Goal: Task Accomplishment & Management: Manage account settings

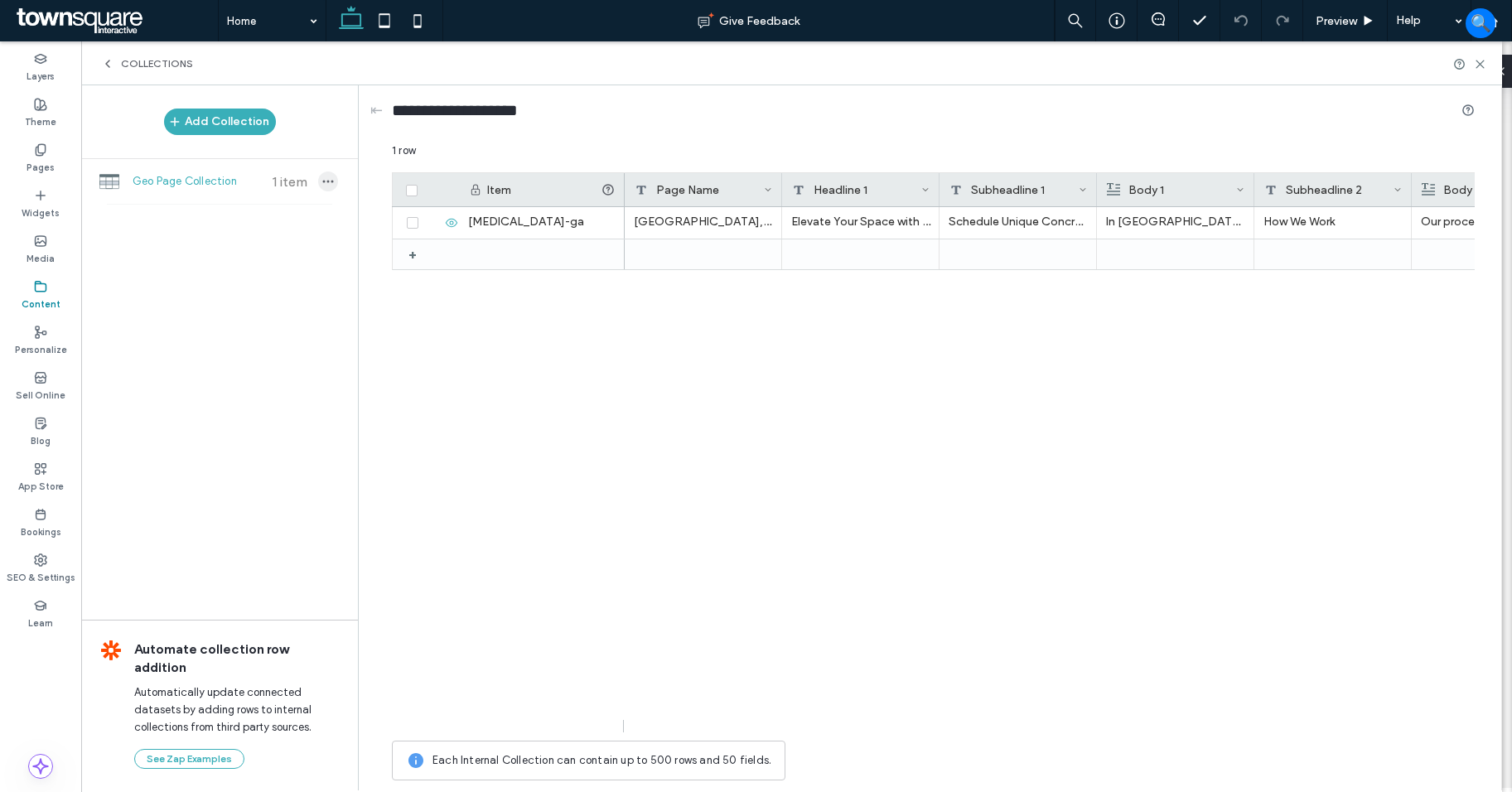
click at [324, 182] on use "button" at bounding box center [328, 181] width 10 height 3
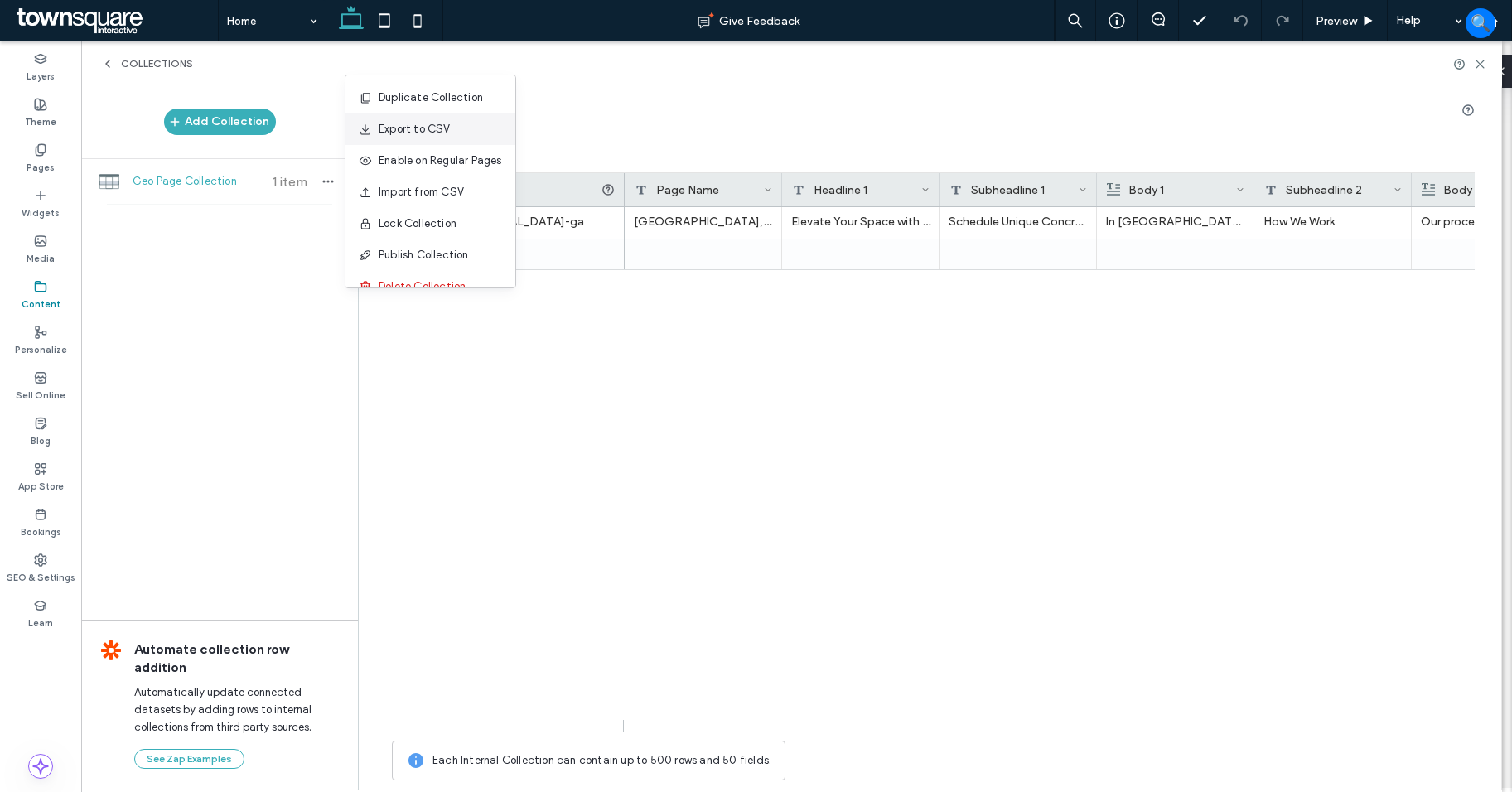
click at [444, 126] on span "Export to CSV" at bounding box center [415, 129] width 72 height 16
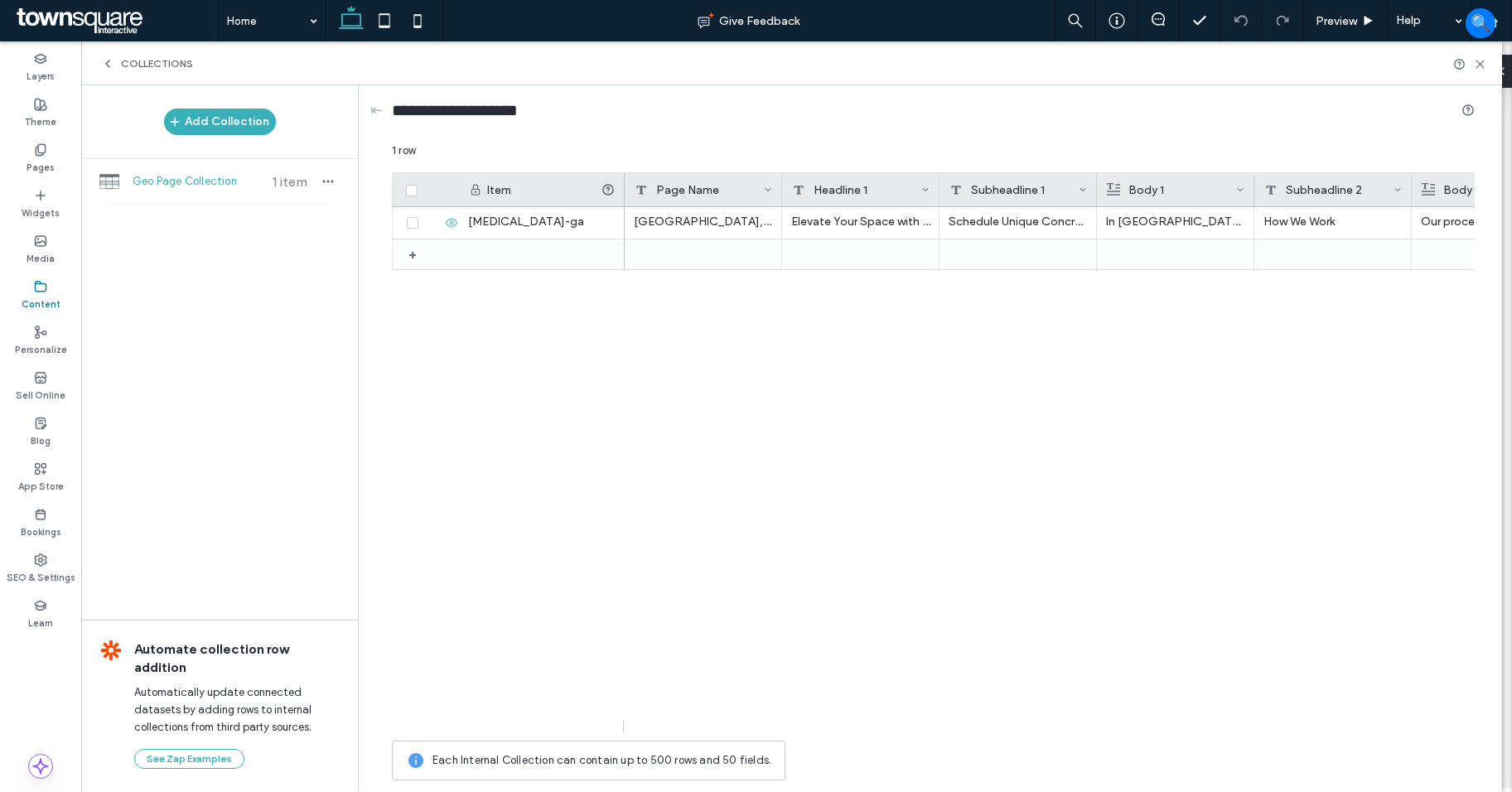
click at [824, 585] on div "Norco, GA Elevate Your Space with Custom Concrete Schedule Unique Concrete Desi…" at bounding box center [1050, 470] width 850 height 525
click at [889, 614] on div "Norco, GA Elevate Your Space with Custom Concrete Schedule Unique Concrete Desi…" at bounding box center [1050, 470] width 850 height 525
click at [762, 383] on div "Norco, GA Elevate Your Space with Custom Concrete Schedule Unique Concrete Desi…" at bounding box center [1050, 470] width 850 height 525
click at [336, 183] on span "button" at bounding box center [327, 181] width 20 height 20
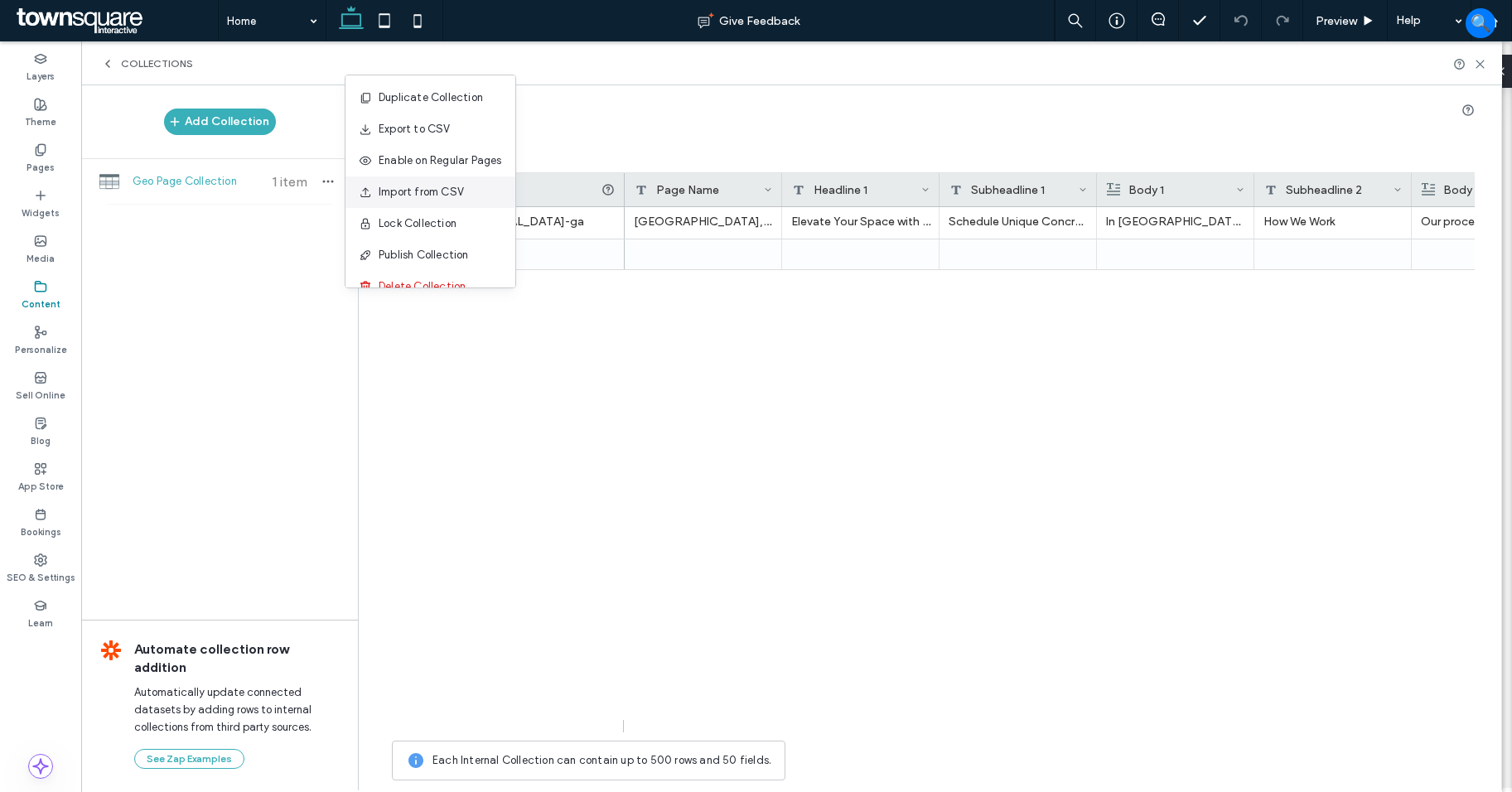
click at [411, 193] on span "Import from CSV" at bounding box center [421, 192] width 85 height 16
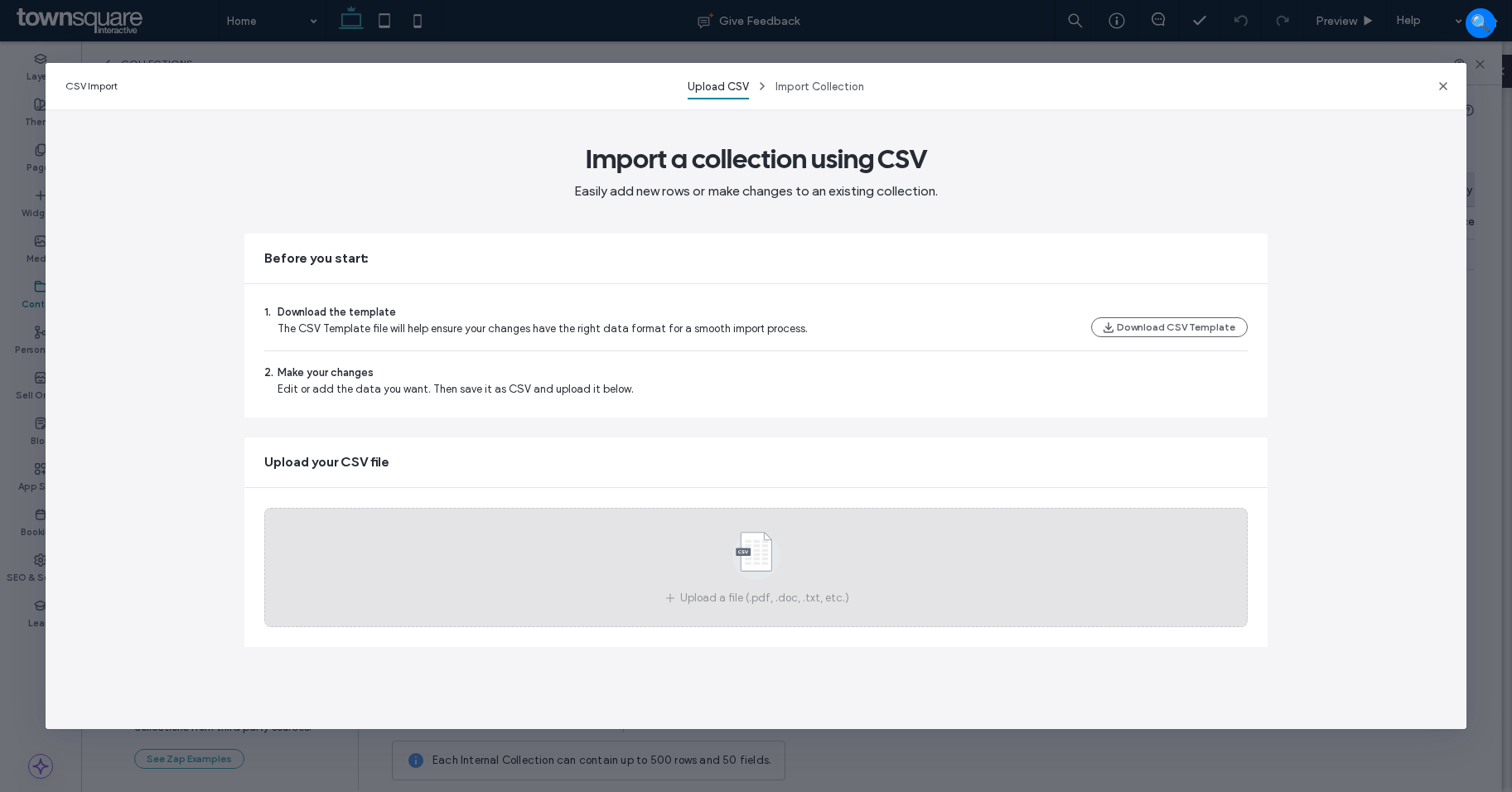
click at [738, 573] on icon at bounding box center [756, 556] width 83 height 55
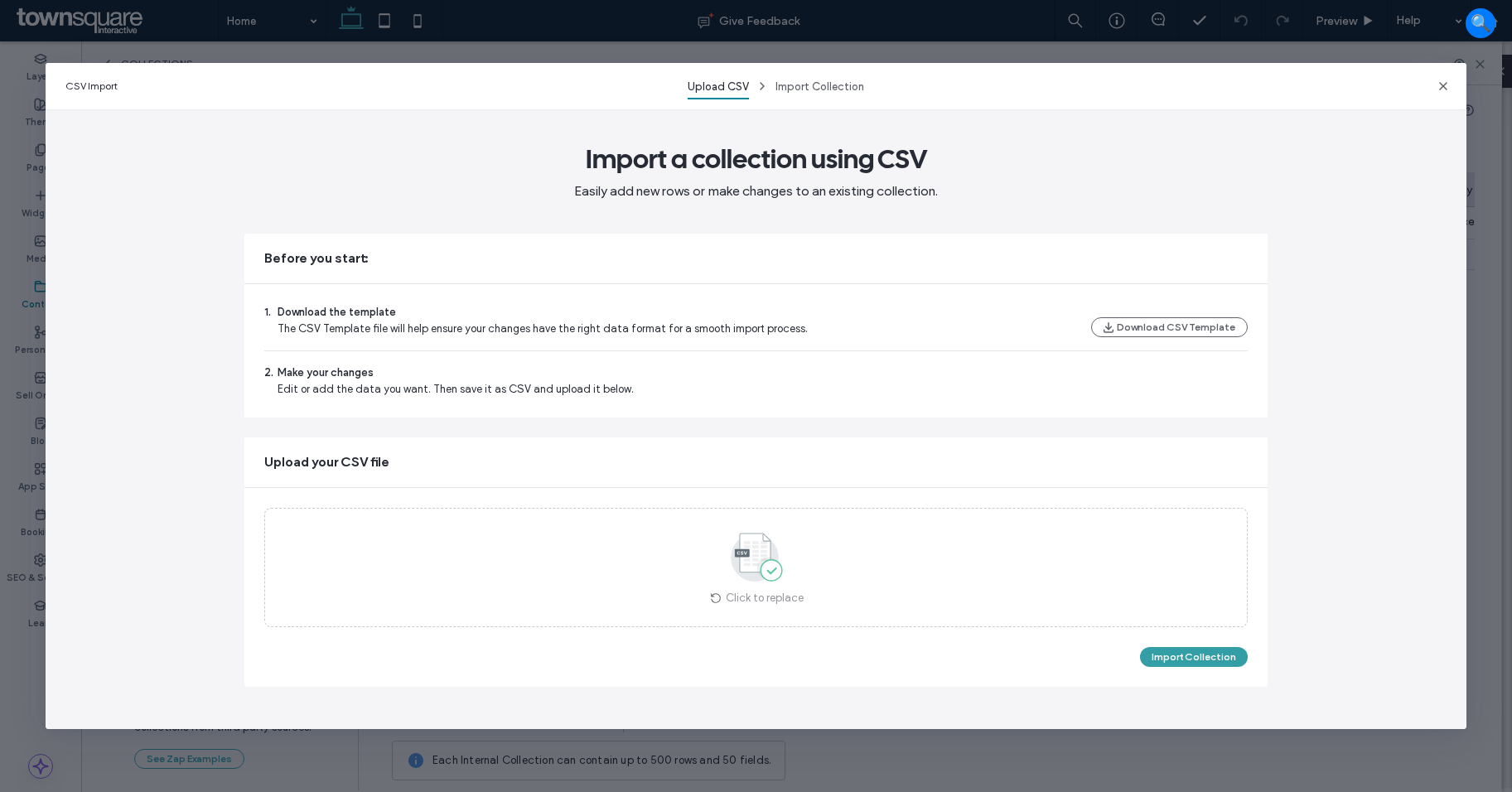
click at [1158, 656] on button "Import Collection" at bounding box center [1194, 656] width 108 height 20
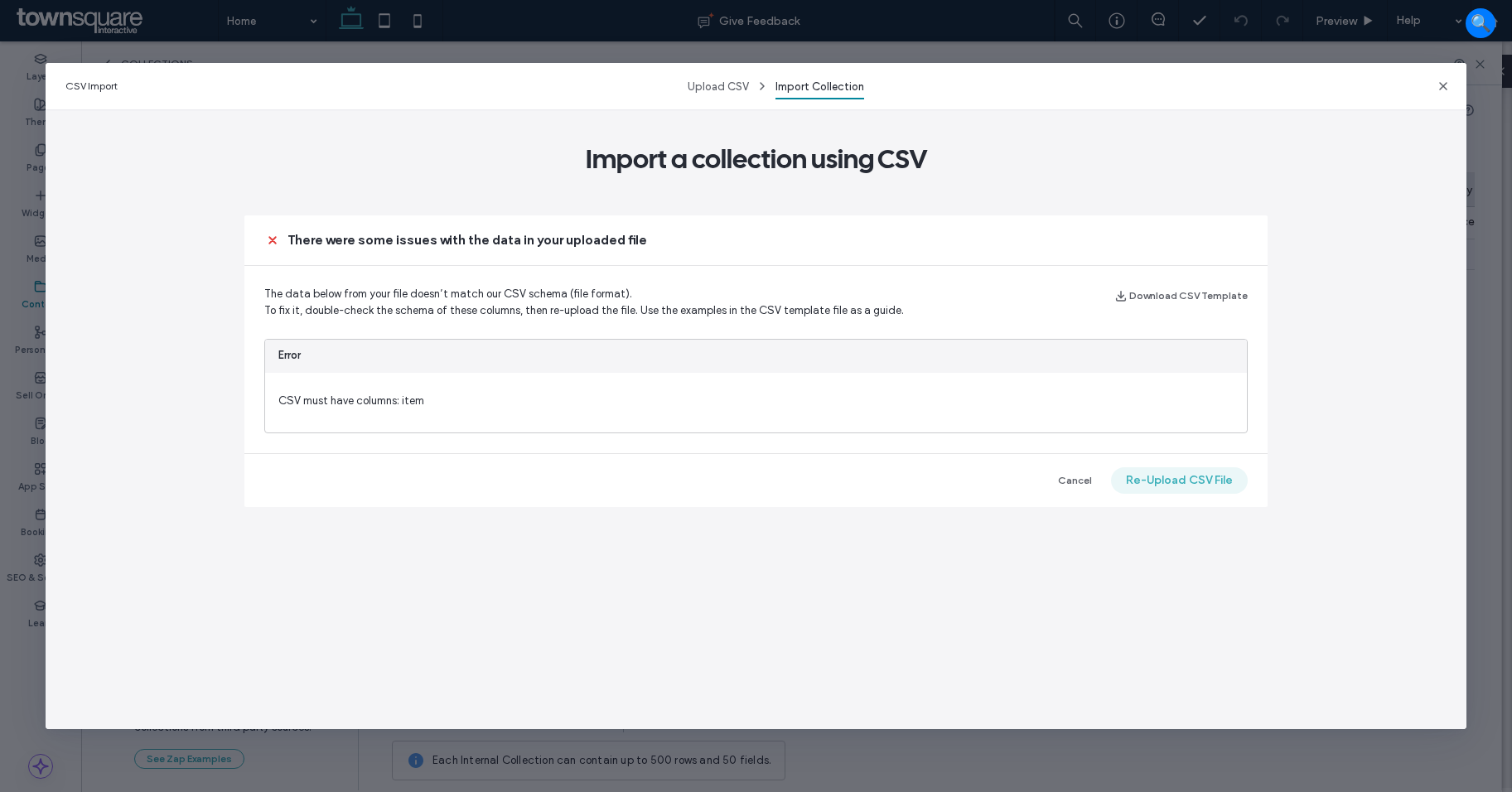
click at [1178, 486] on button "Re-Upload CSV File" at bounding box center [1179, 481] width 137 height 27
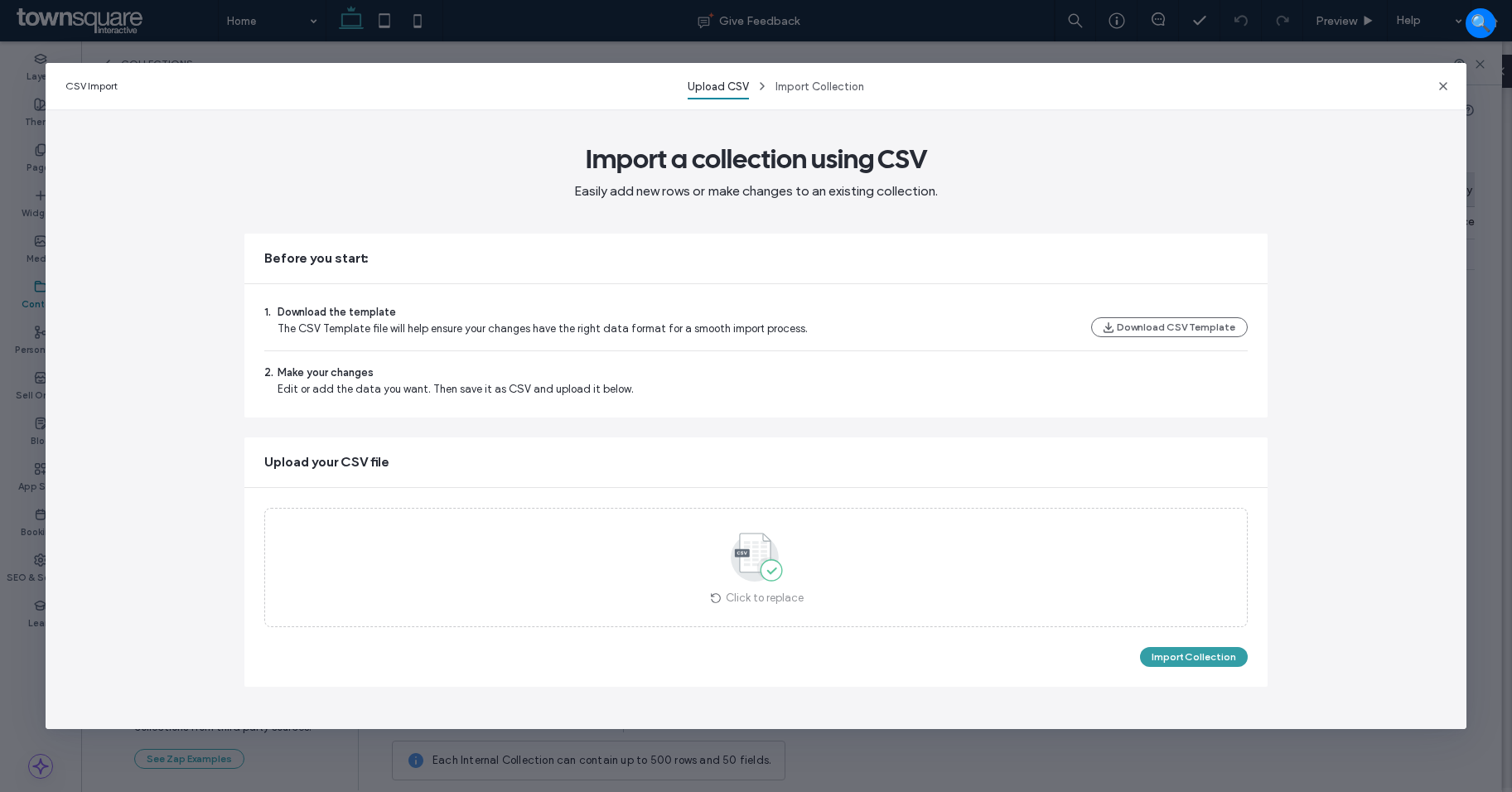
click at [1212, 654] on button "Import Collection" at bounding box center [1194, 656] width 108 height 20
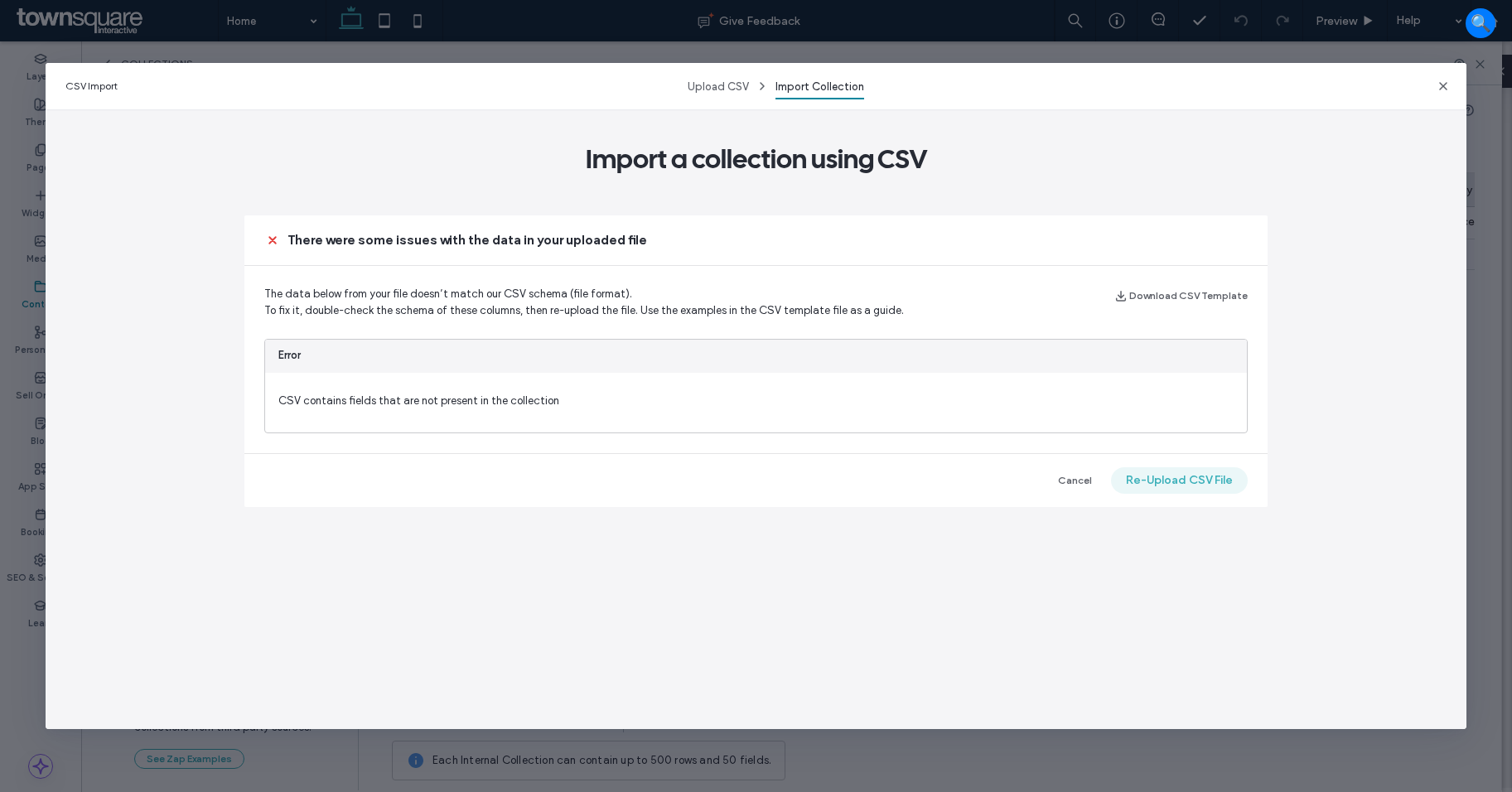
click at [1154, 479] on button "Re-Upload CSV File" at bounding box center [1179, 481] width 137 height 27
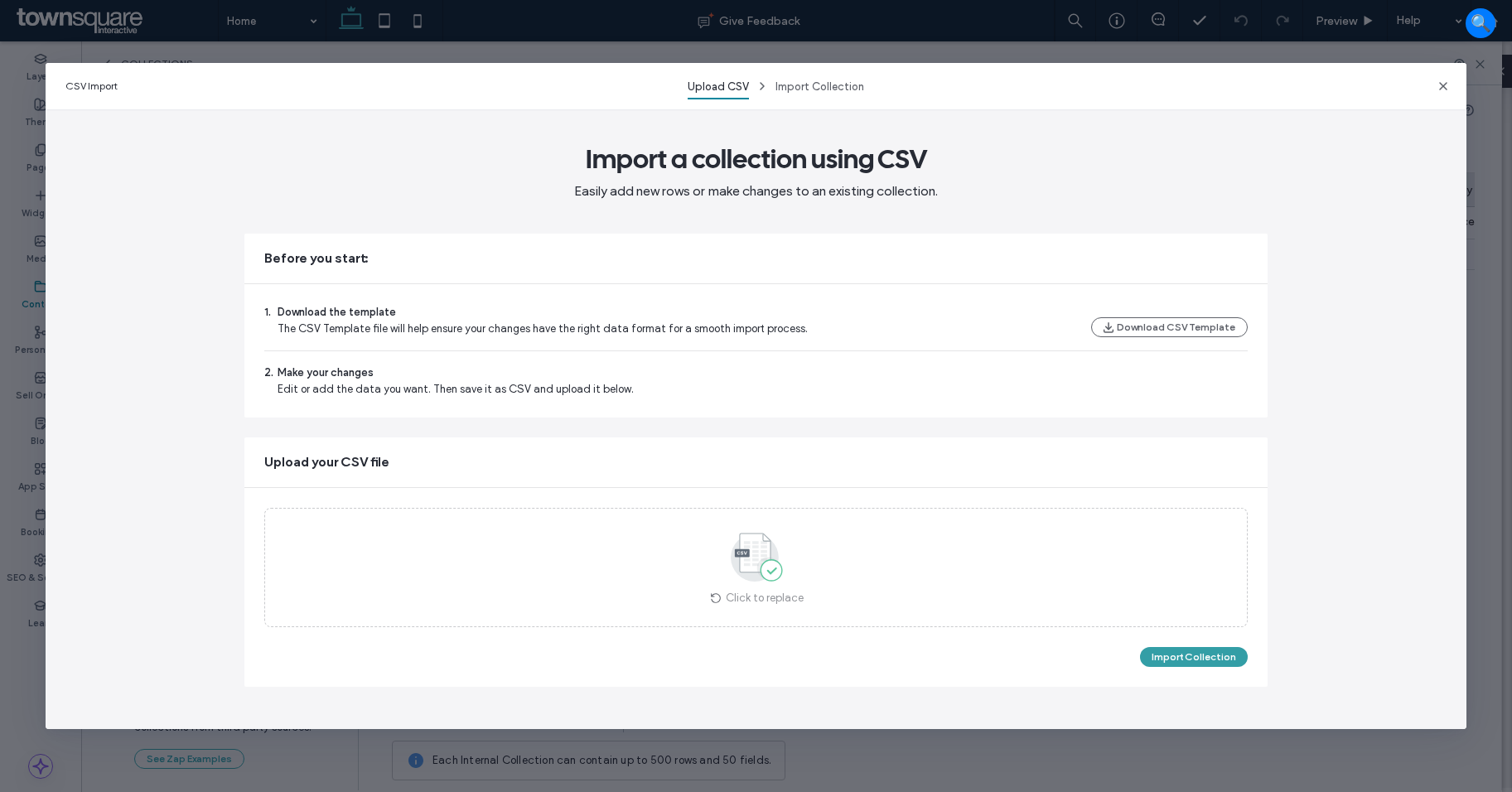
click at [1222, 656] on button "Import Collection" at bounding box center [1194, 656] width 108 height 20
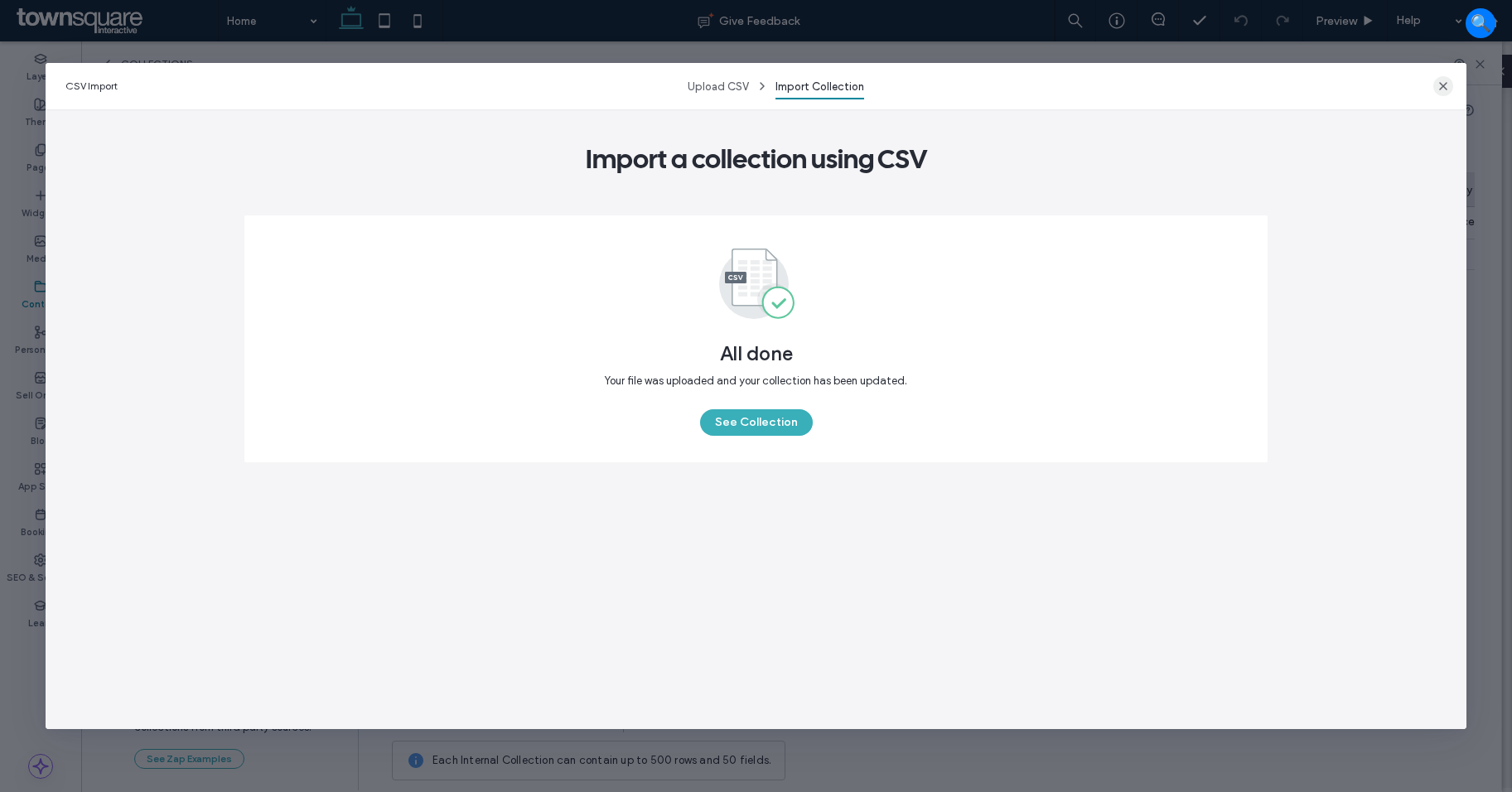
click at [1442, 88] on use "button" at bounding box center [1443, 86] width 9 height 9
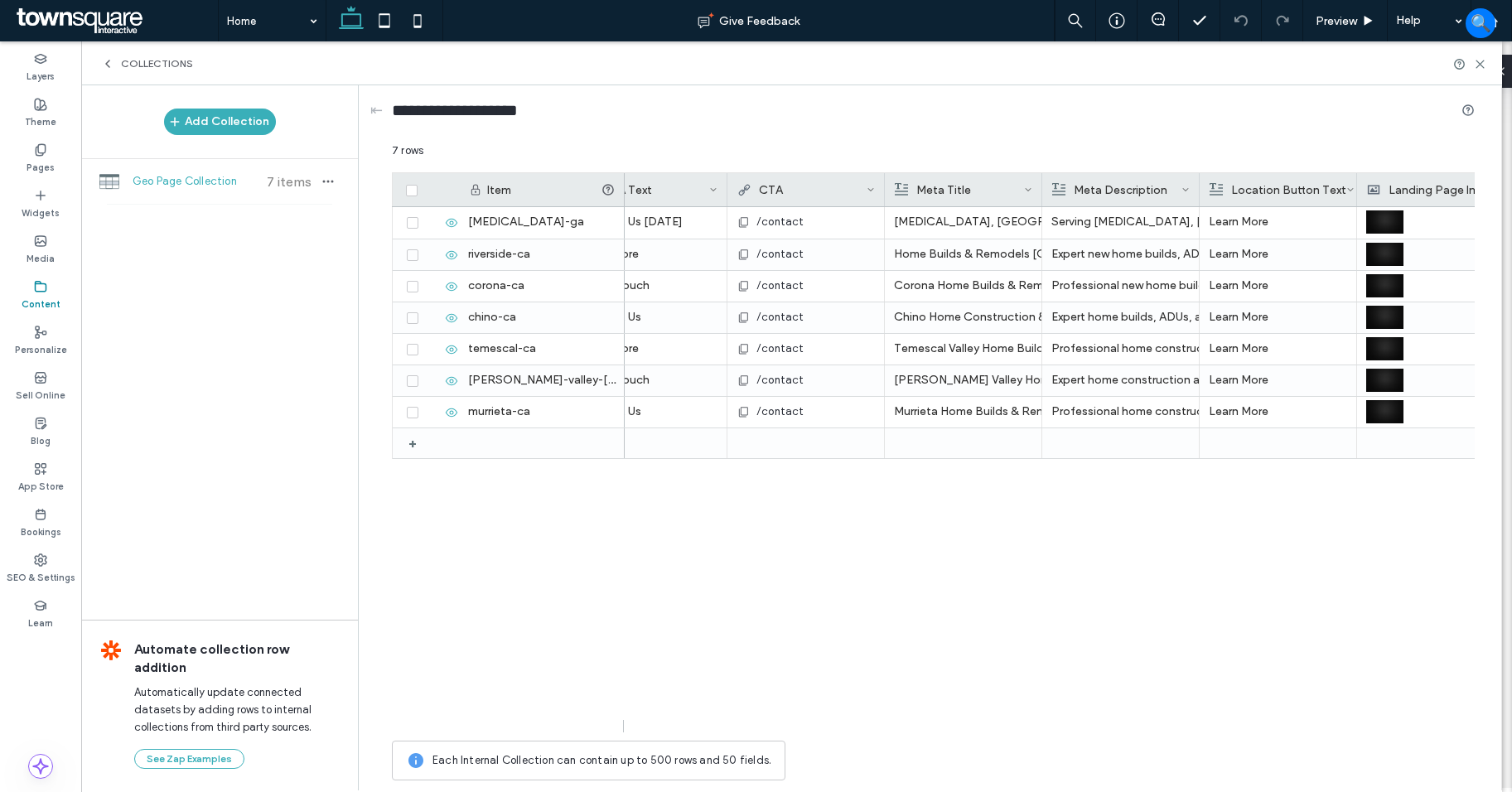
scroll to position [0, 1411]
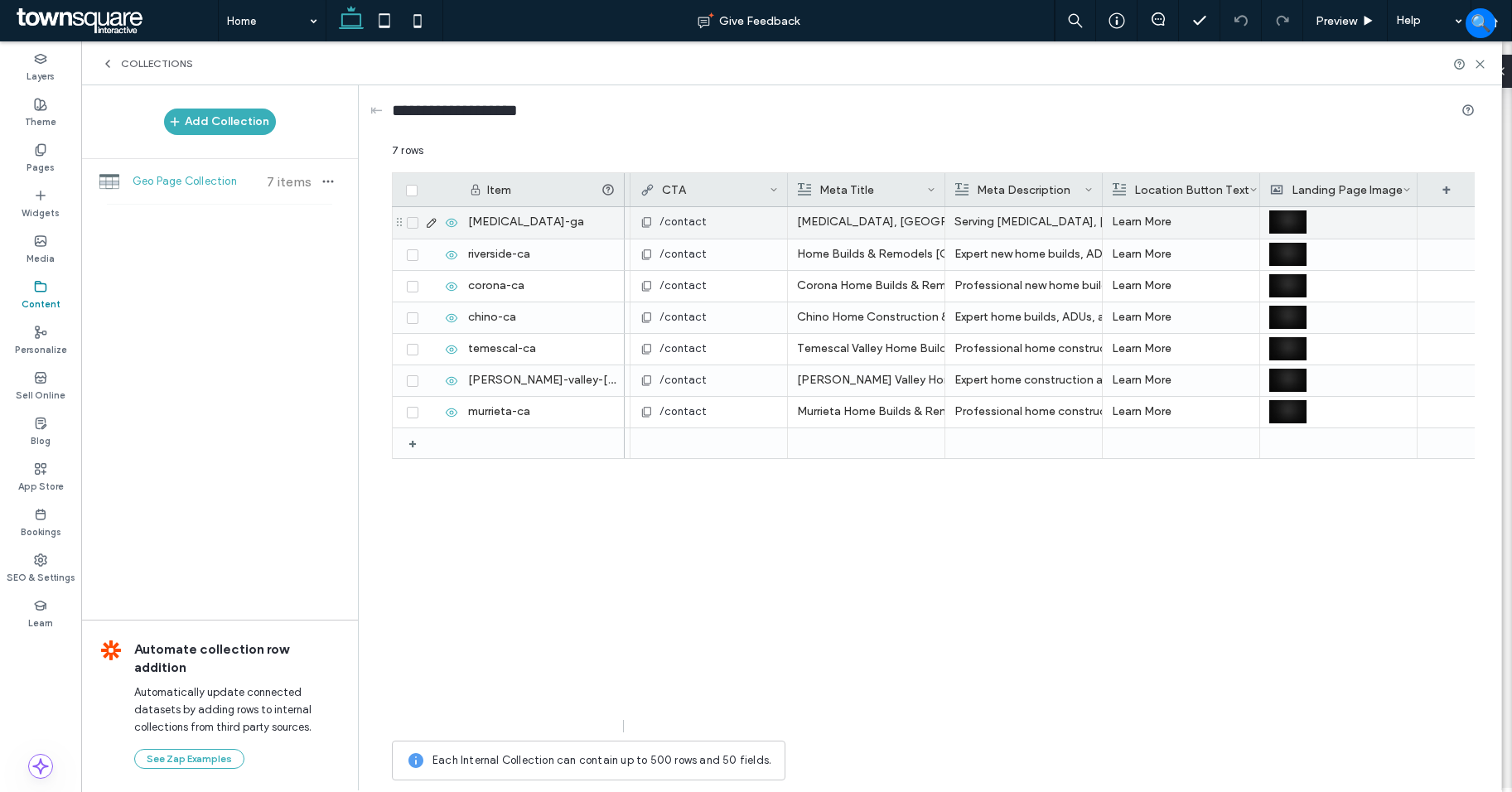
click at [871, 226] on div "Norco, GA | Concrete Creations" at bounding box center [866, 221] width 138 height 29
click at [871, 226] on div "Norco, GA | Concrete Creations" at bounding box center [866, 222] width 138 height 29
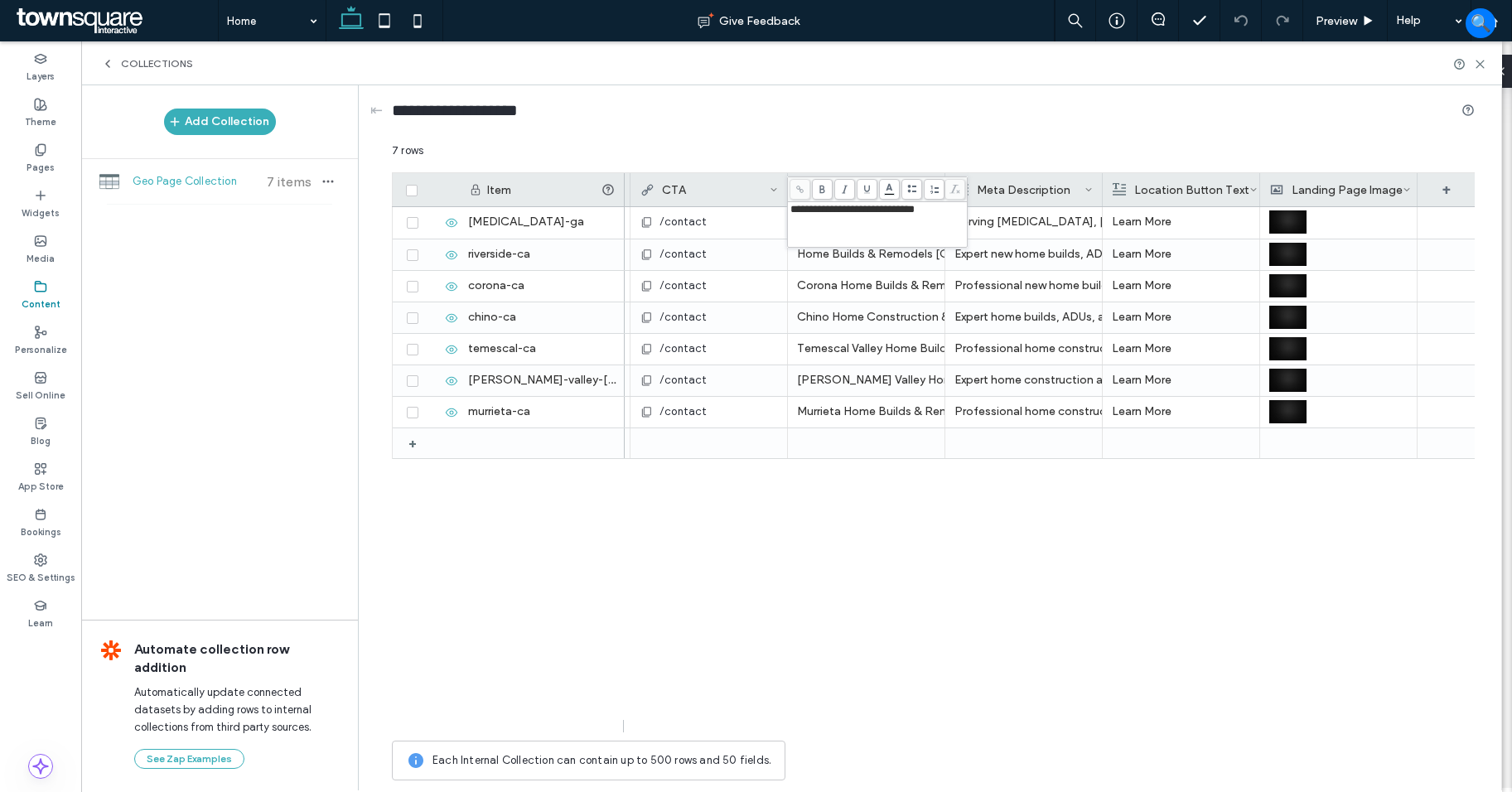
click at [850, 213] on span "**********" at bounding box center [852, 209] width 124 height 10
click at [1262, 630] on div "Learn More Expert new home builds, ADU construction, and remodels in Riverside,…" at bounding box center [1050, 470] width 850 height 525
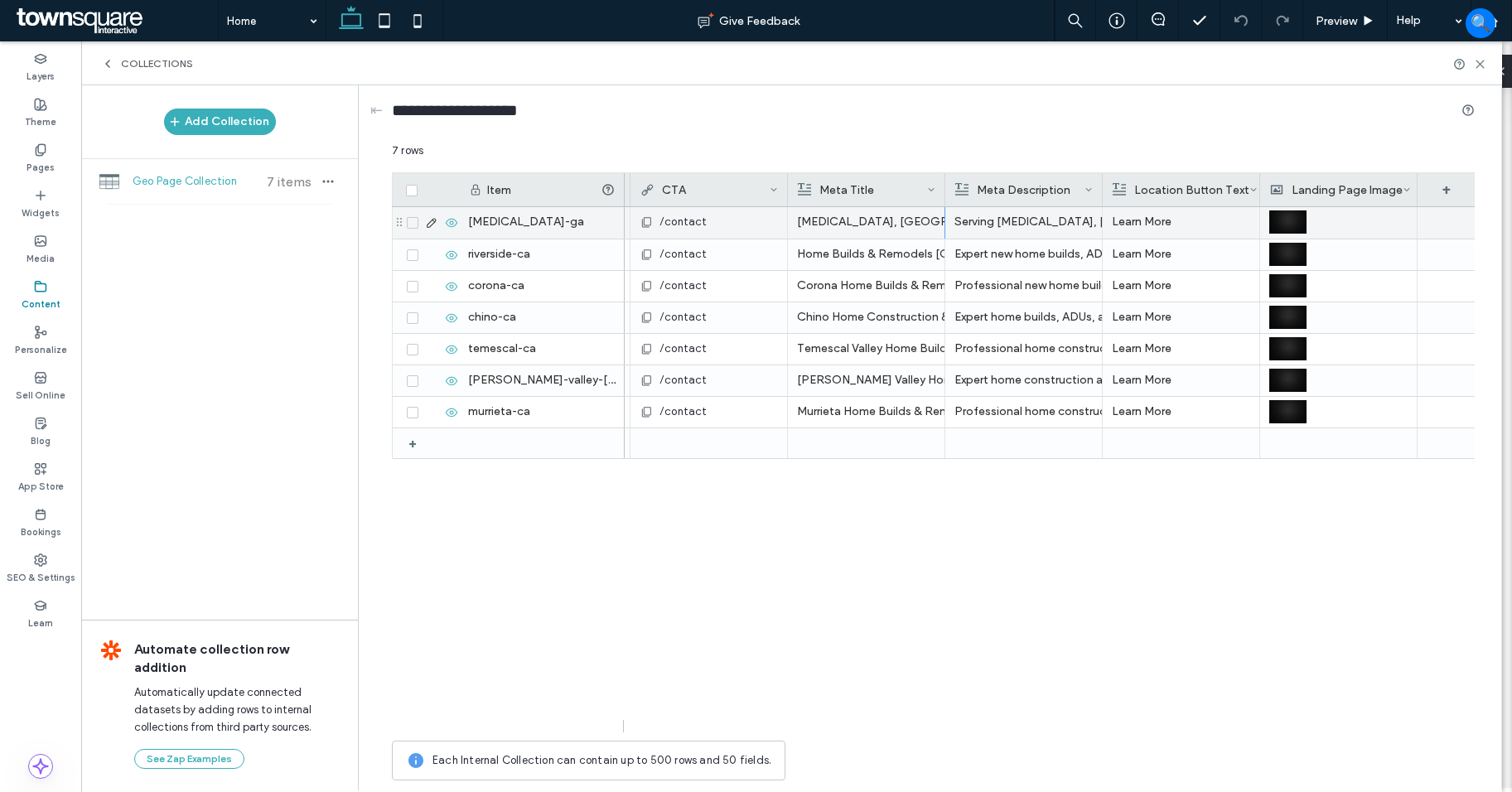
click at [863, 217] on div "Norco, GA | Concrete Creations" at bounding box center [866, 221] width 138 height 29
click at [1065, 539] on div "Learn More Expert new home builds, ADU construction, and remodels in Riverside,…" at bounding box center [1050, 470] width 850 height 525
click at [880, 223] on div "Norco, GA | Concrete Creations" at bounding box center [866, 221] width 138 height 29
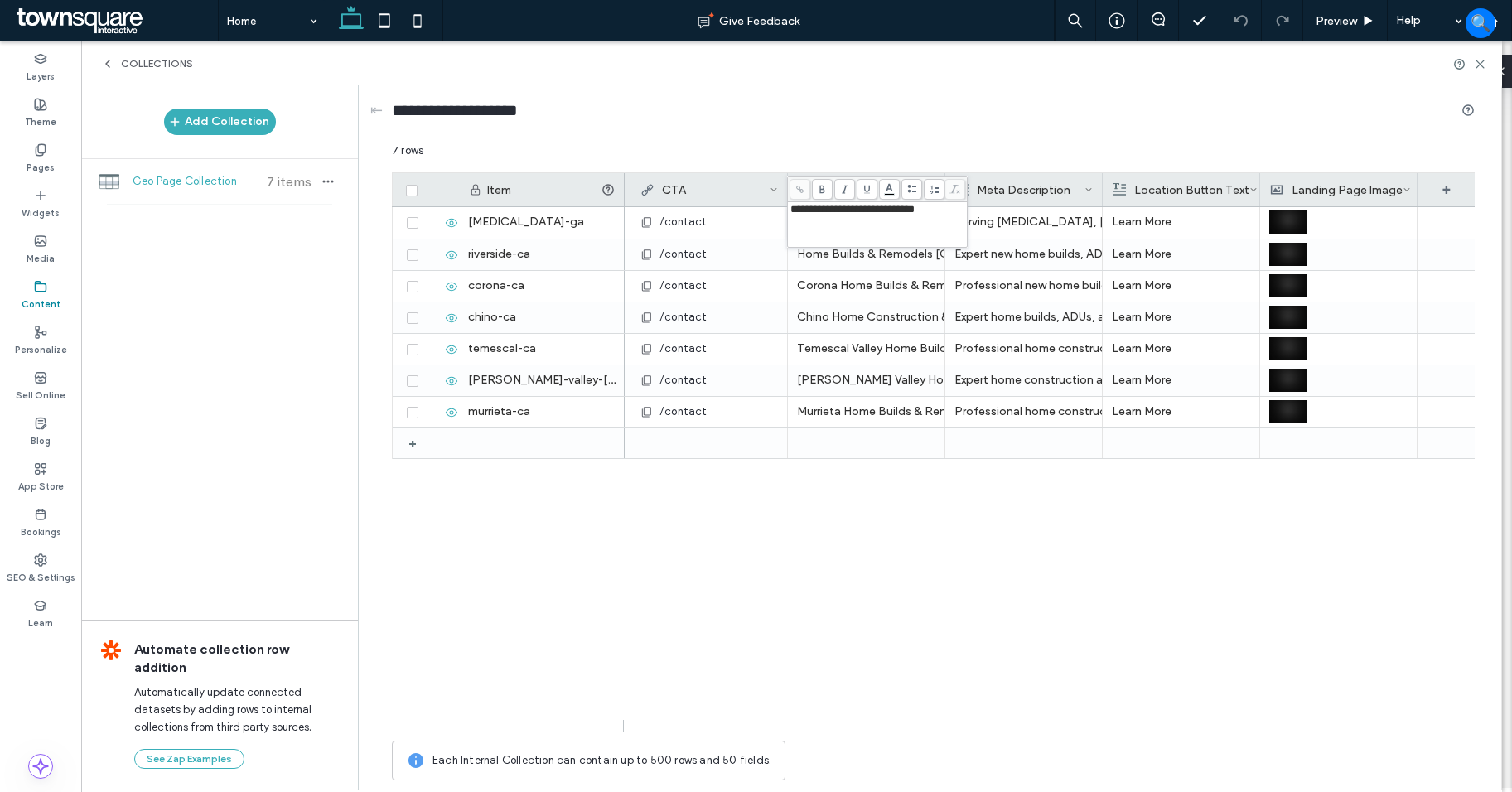
click at [1184, 657] on div "Learn More Expert new home builds, ADU construction, and remodels in Riverside,…" at bounding box center [1050, 470] width 850 height 525
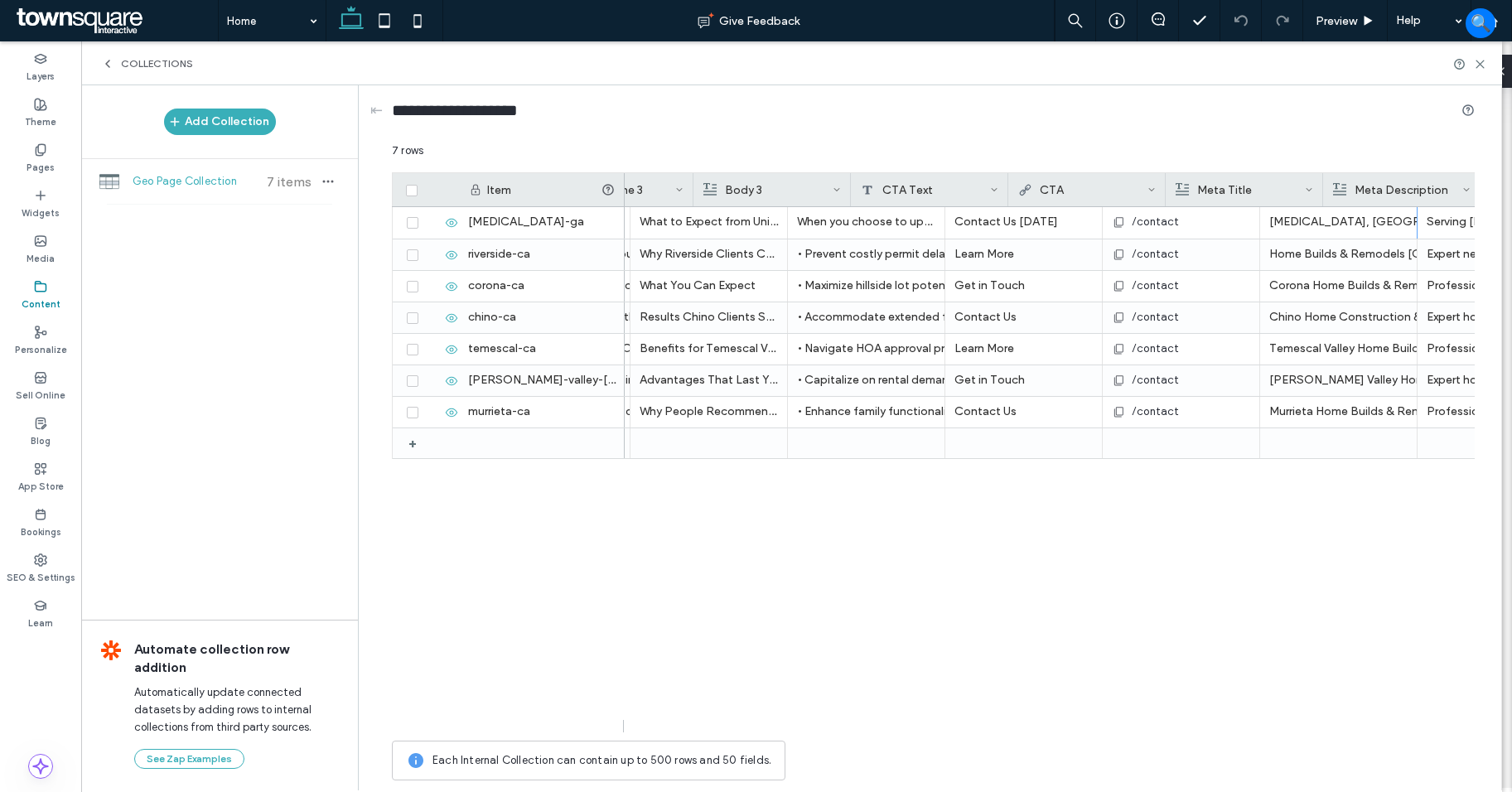
scroll to position [0, 0]
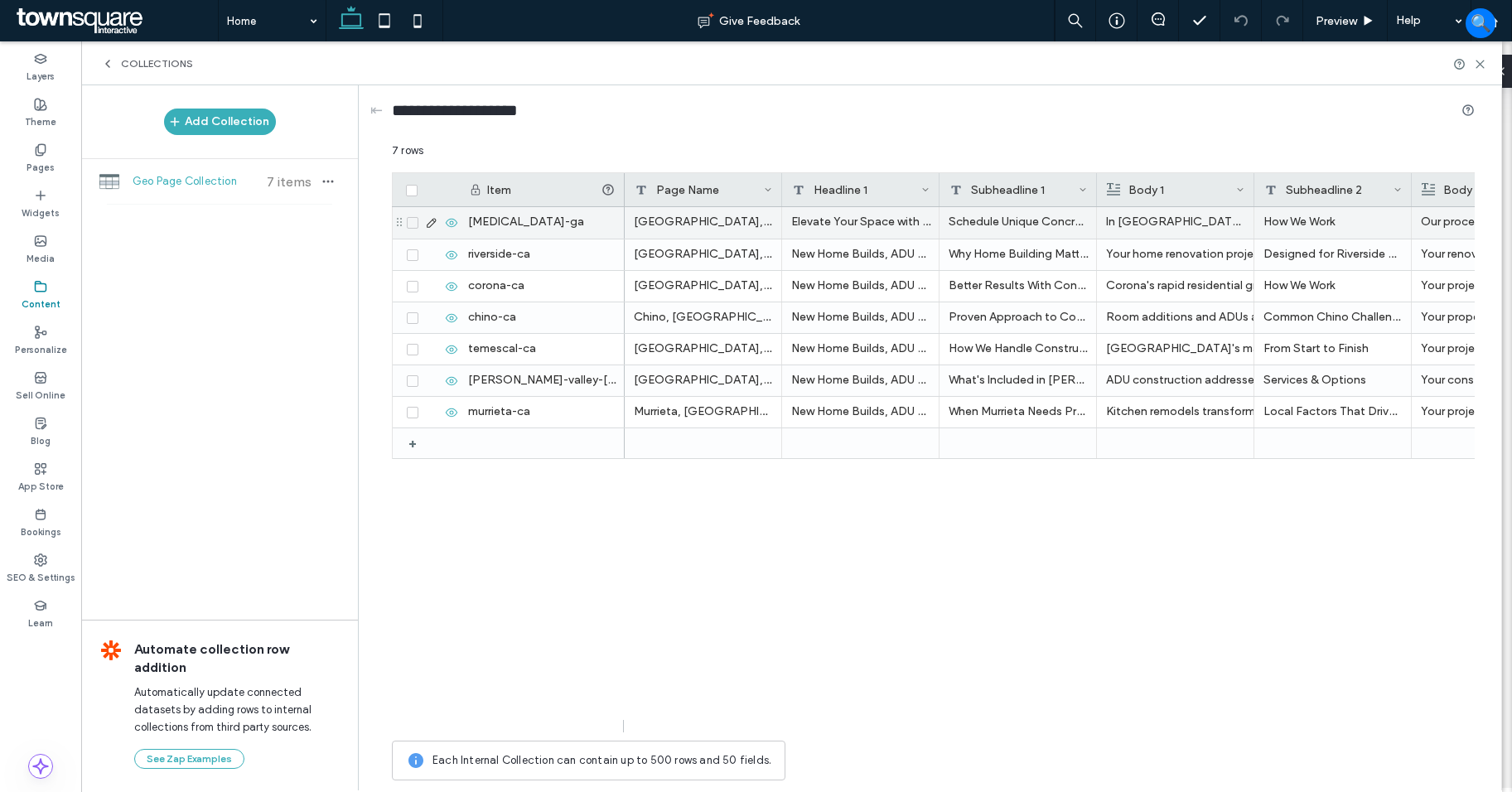
click at [410, 226] on span at bounding box center [413, 223] width 11 height 11
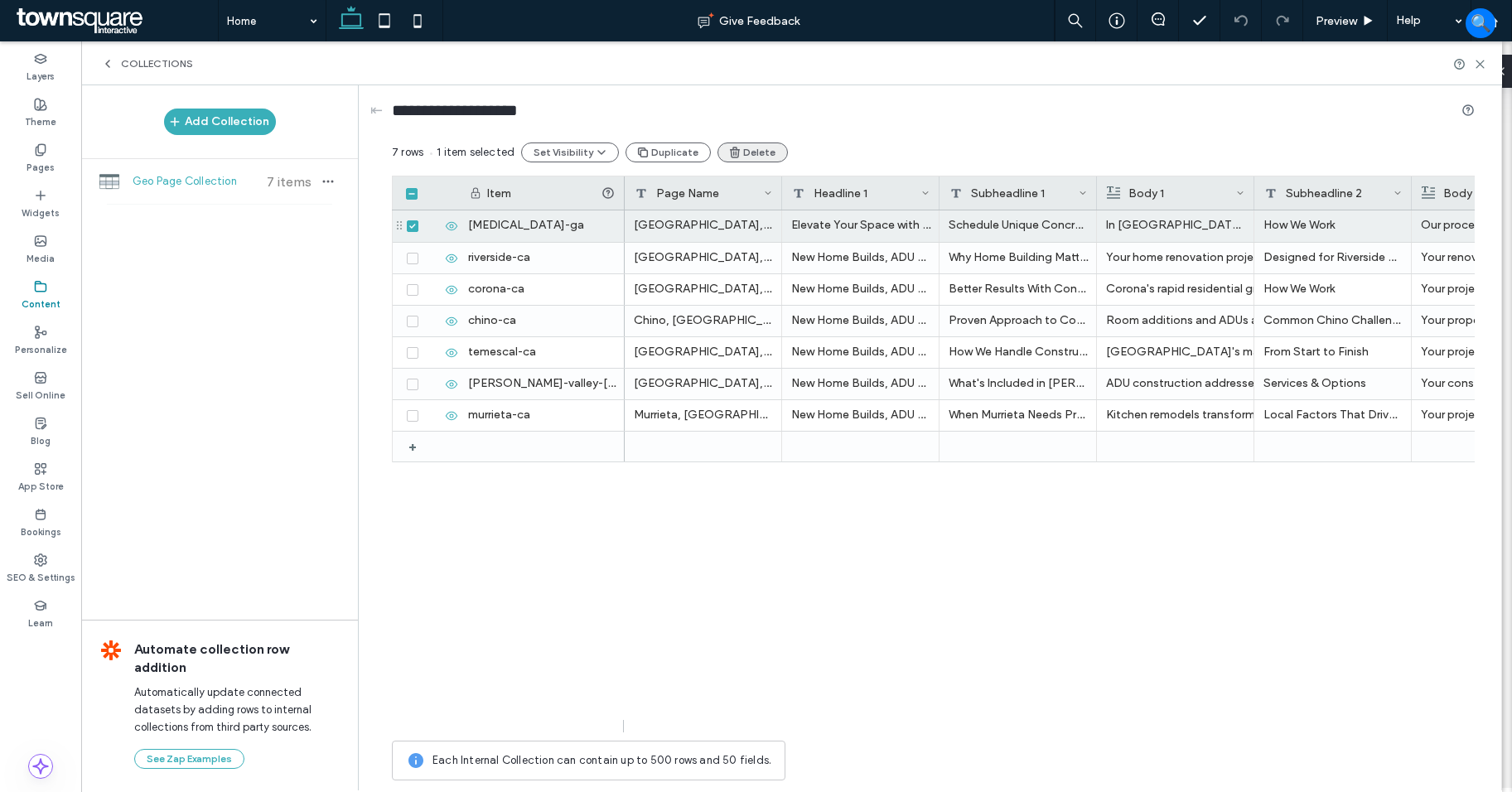
click at [738, 150] on button "Delete" at bounding box center [752, 152] width 70 height 20
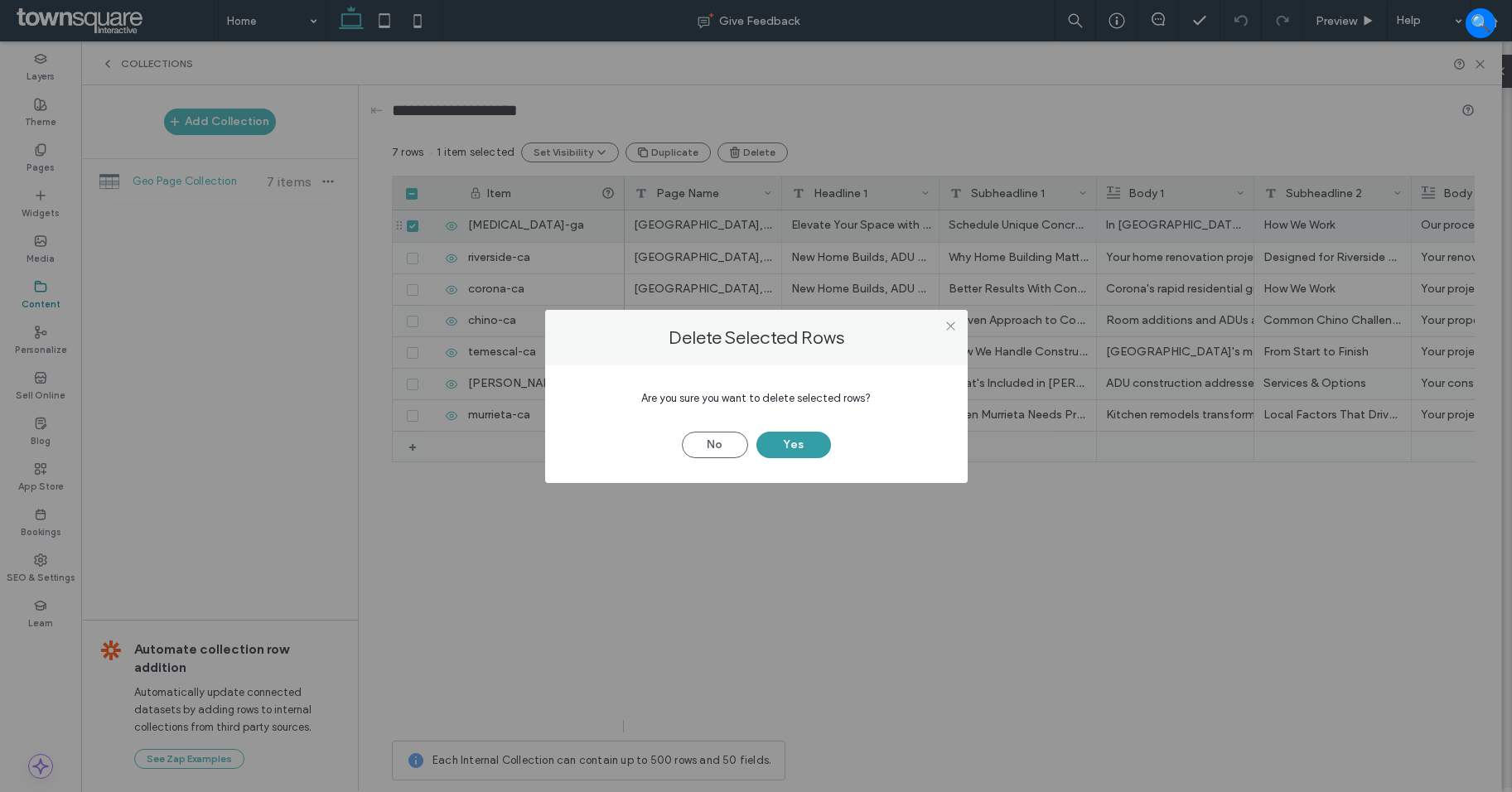
click at [815, 439] on button "Yes" at bounding box center [793, 445] width 75 height 27
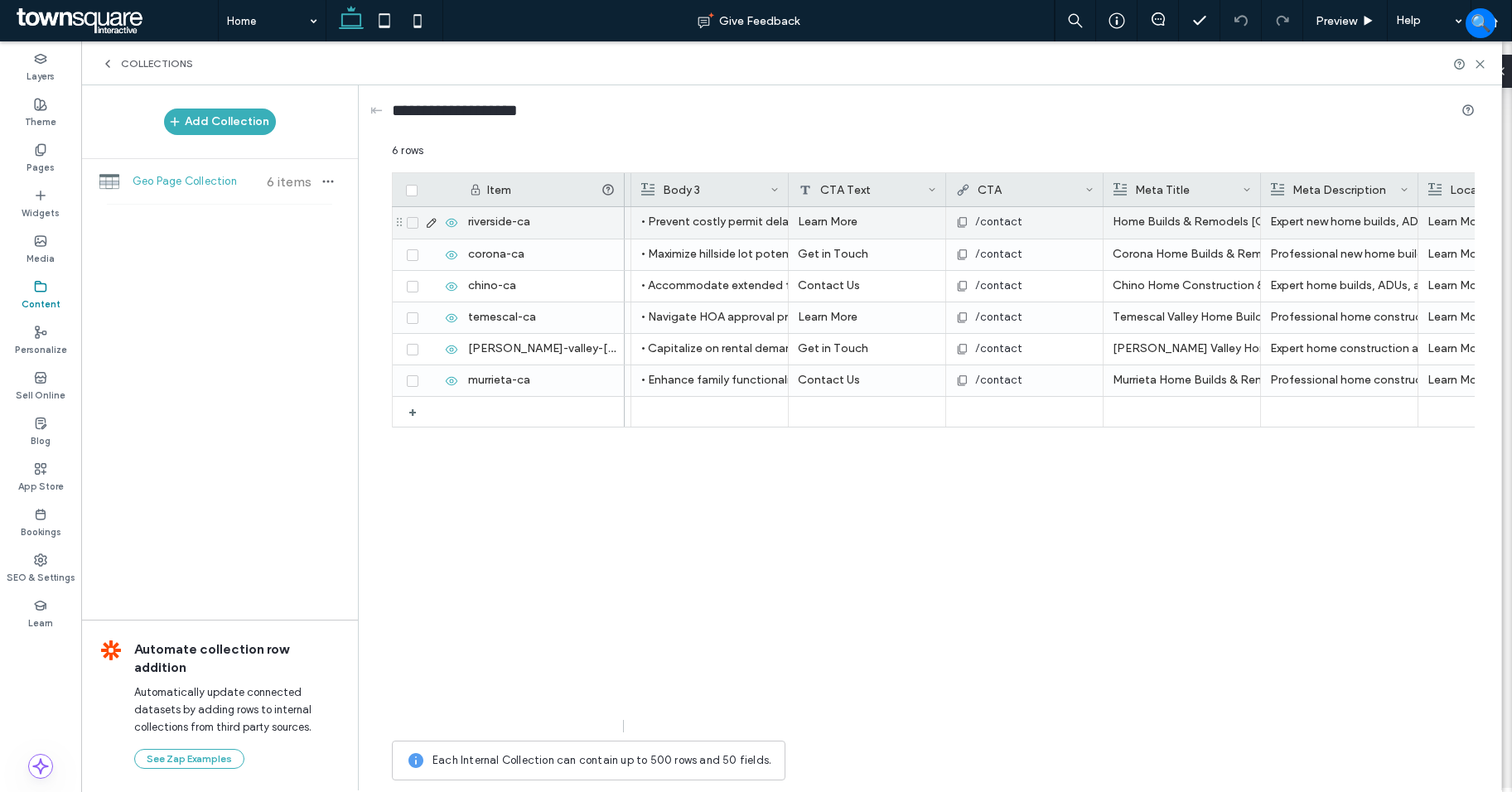
click at [1217, 223] on div "Home Builds & Remodels Riverside, CA | ILRDM Builders" at bounding box center [1182, 221] width 138 height 29
click at [1267, 528] on div "Learn More Expert new home builds, ADU construction, and remodels in Riverside,…" at bounding box center [1050, 470] width 850 height 525
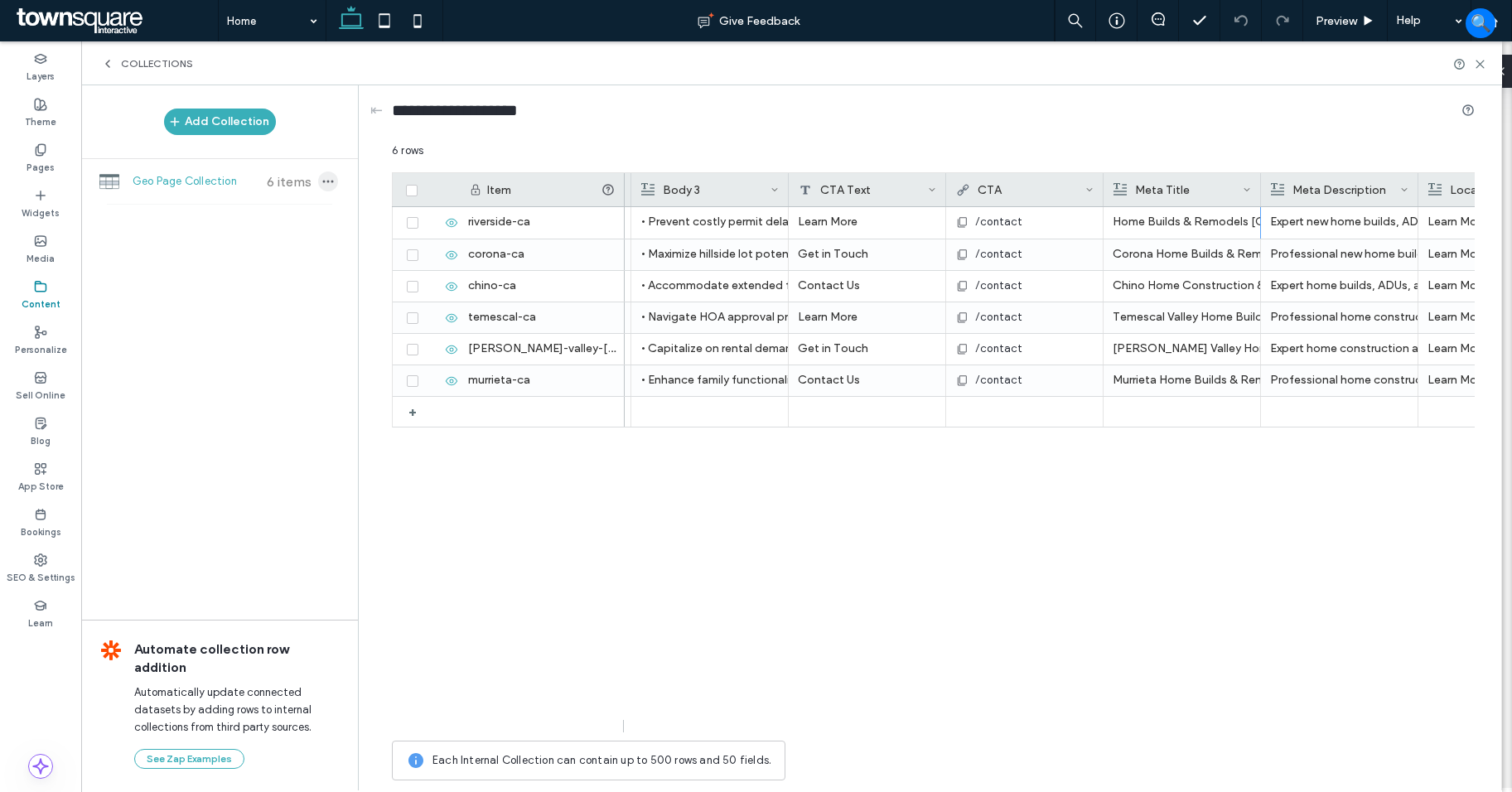
click at [329, 176] on icon "button" at bounding box center [328, 181] width 13 height 13
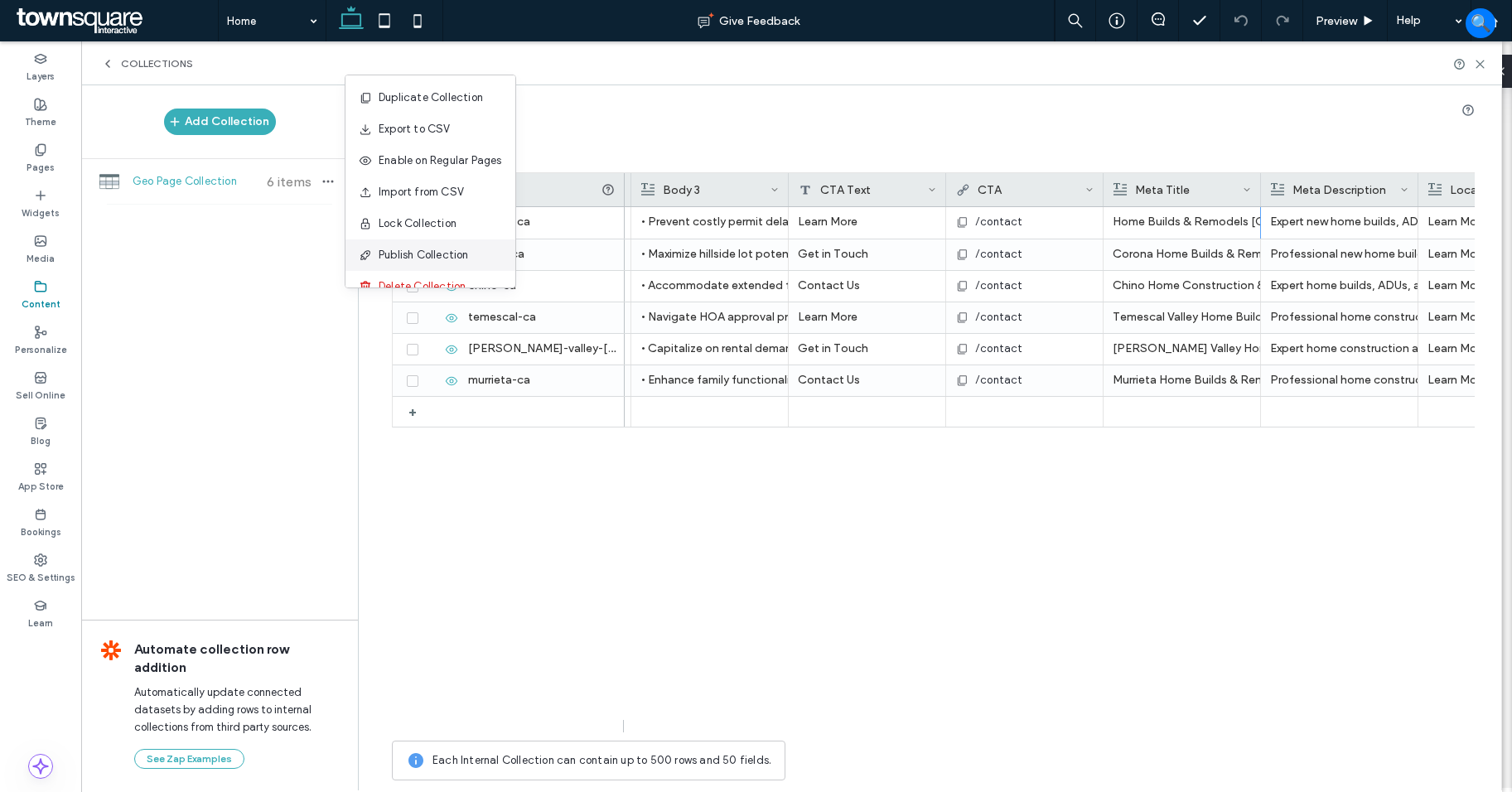
click at [439, 255] on span "Publish Collection" at bounding box center [423, 254] width 90 height 16
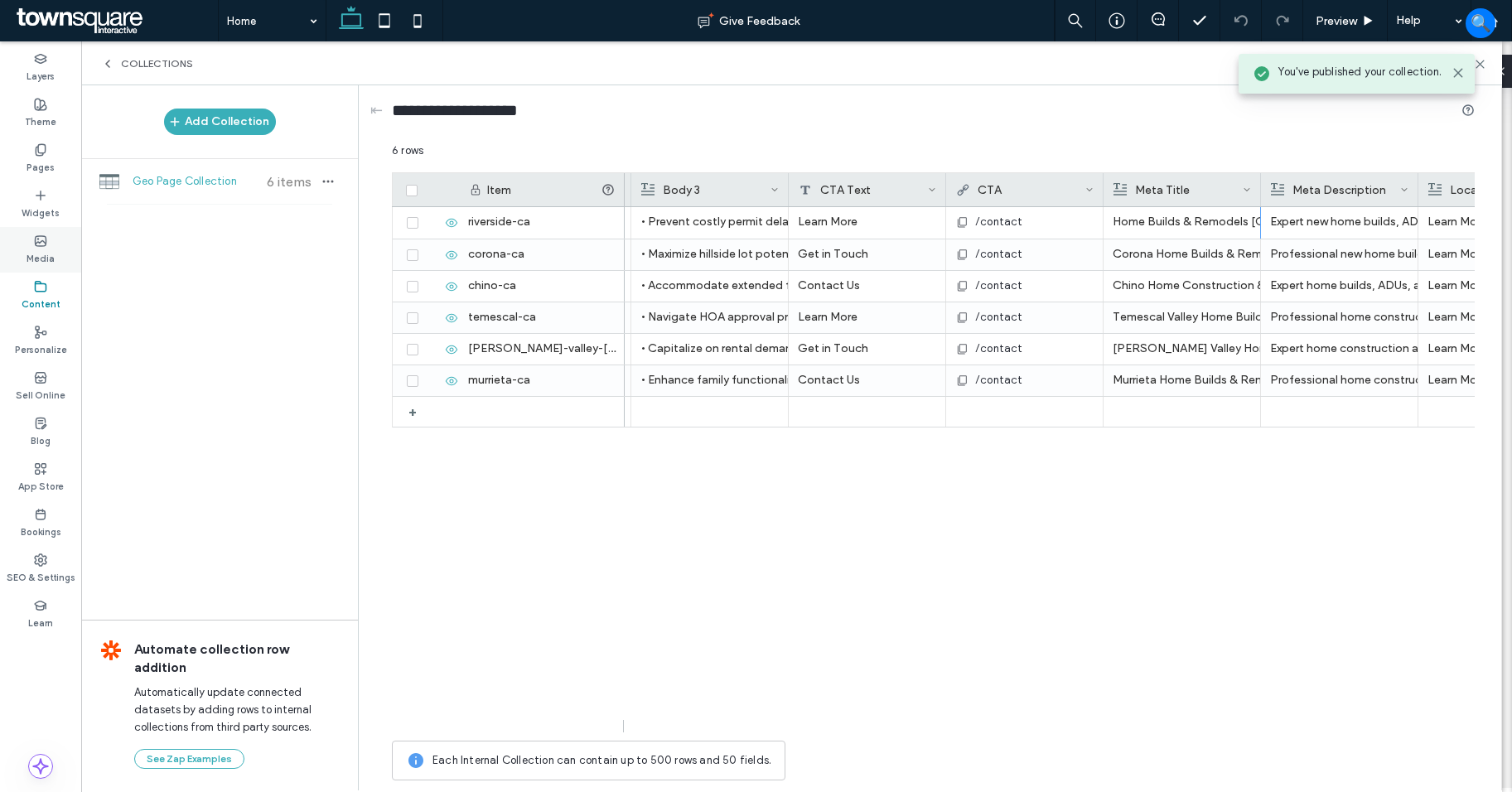
click at [46, 253] on label "Media" at bounding box center [41, 256] width 28 height 18
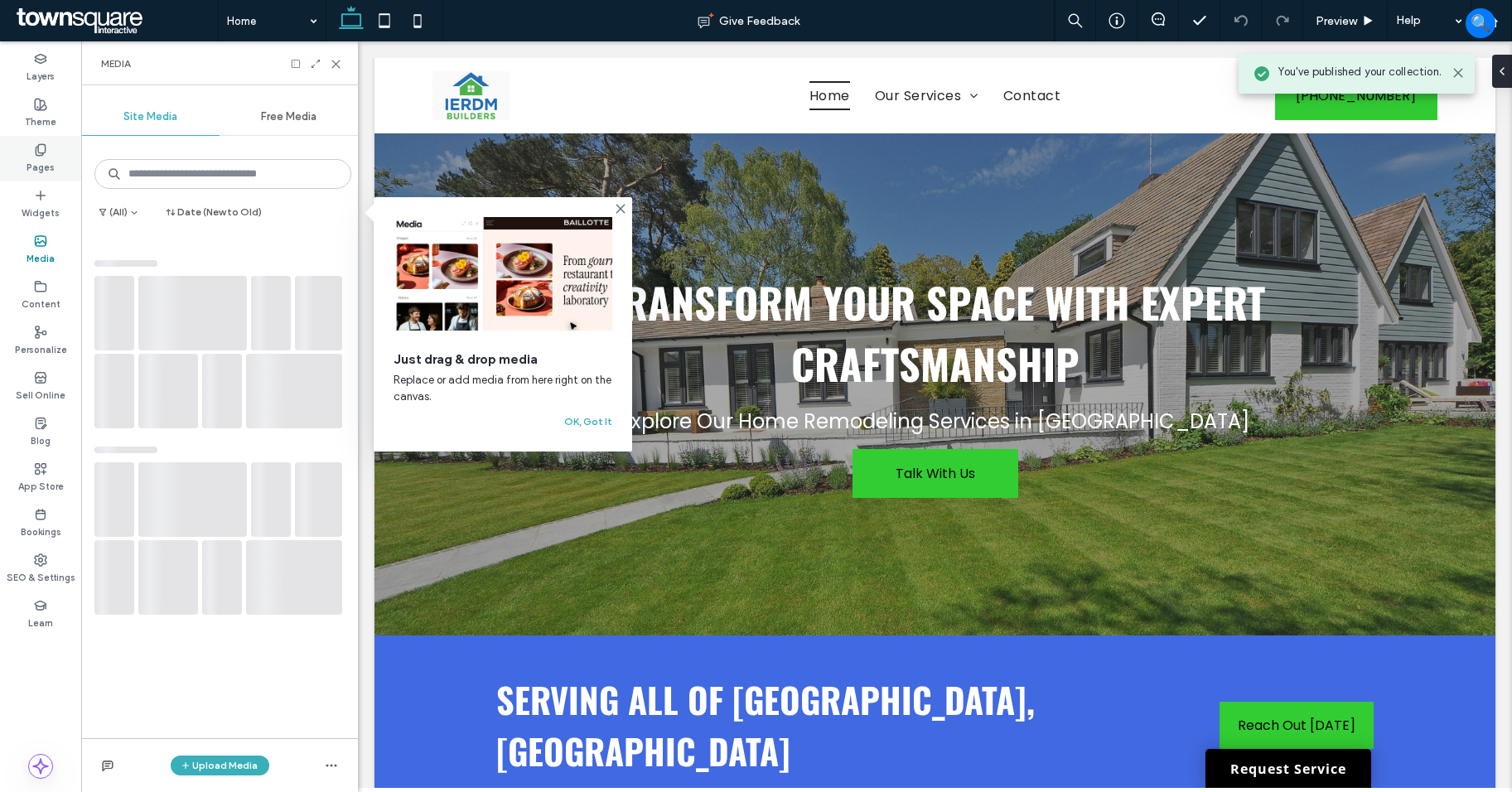
click at [47, 161] on label "Pages" at bounding box center [41, 165] width 28 height 18
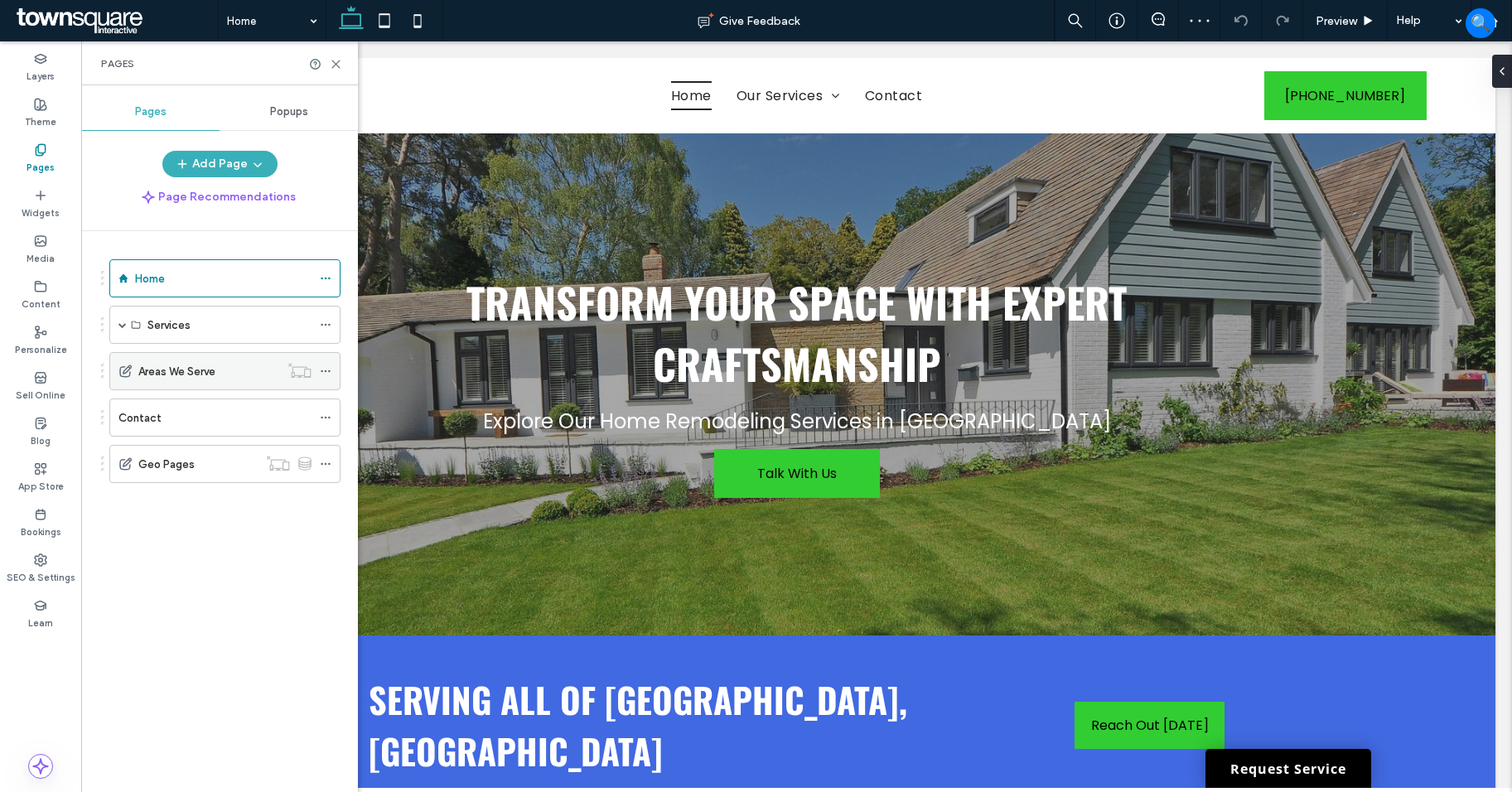
click at [321, 372] on icon at bounding box center [325, 371] width 11 height 11
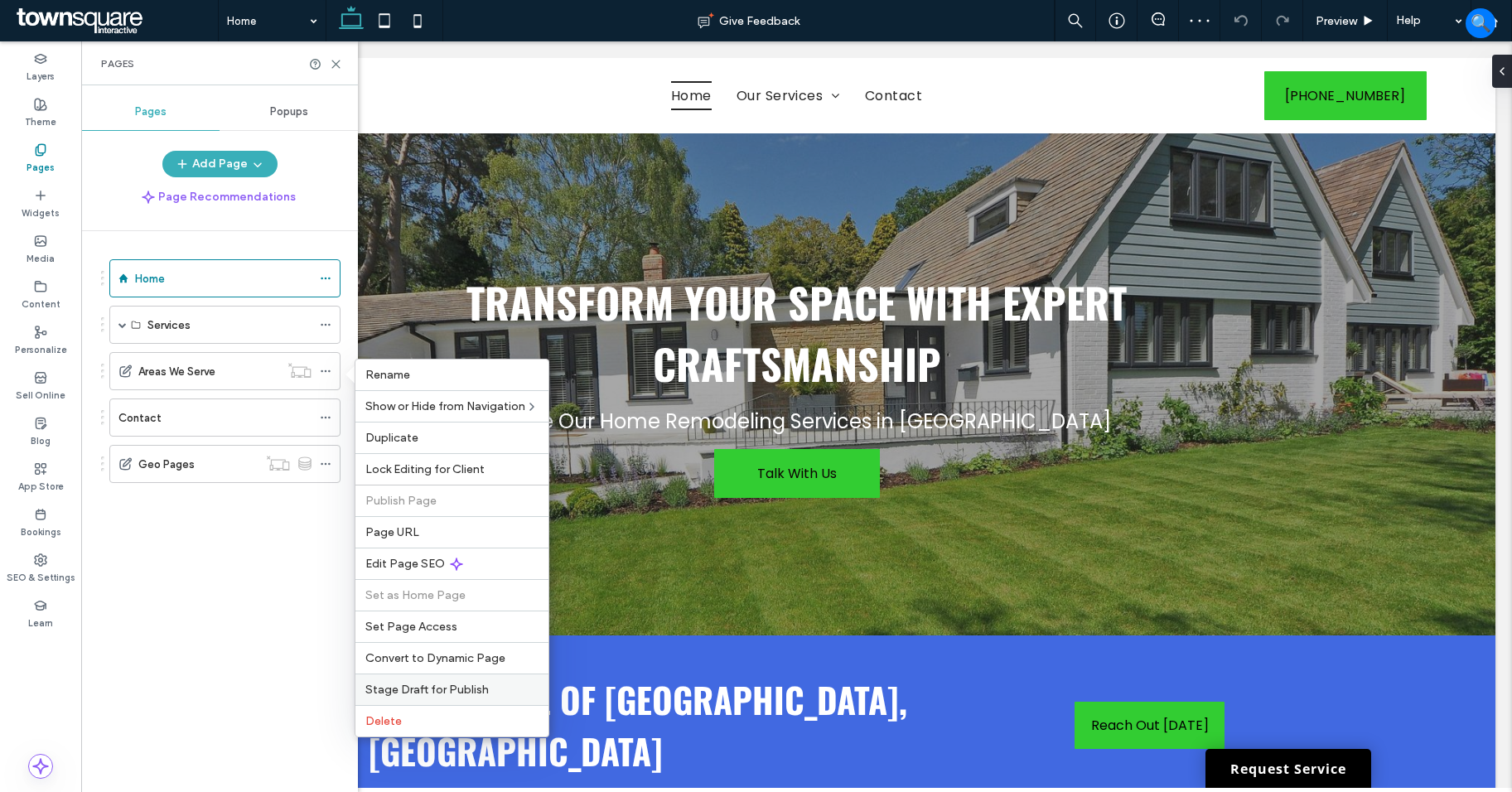
click at [455, 684] on span "Stage Draft for Publish" at bounding box center [427, 690] width 123 height 14
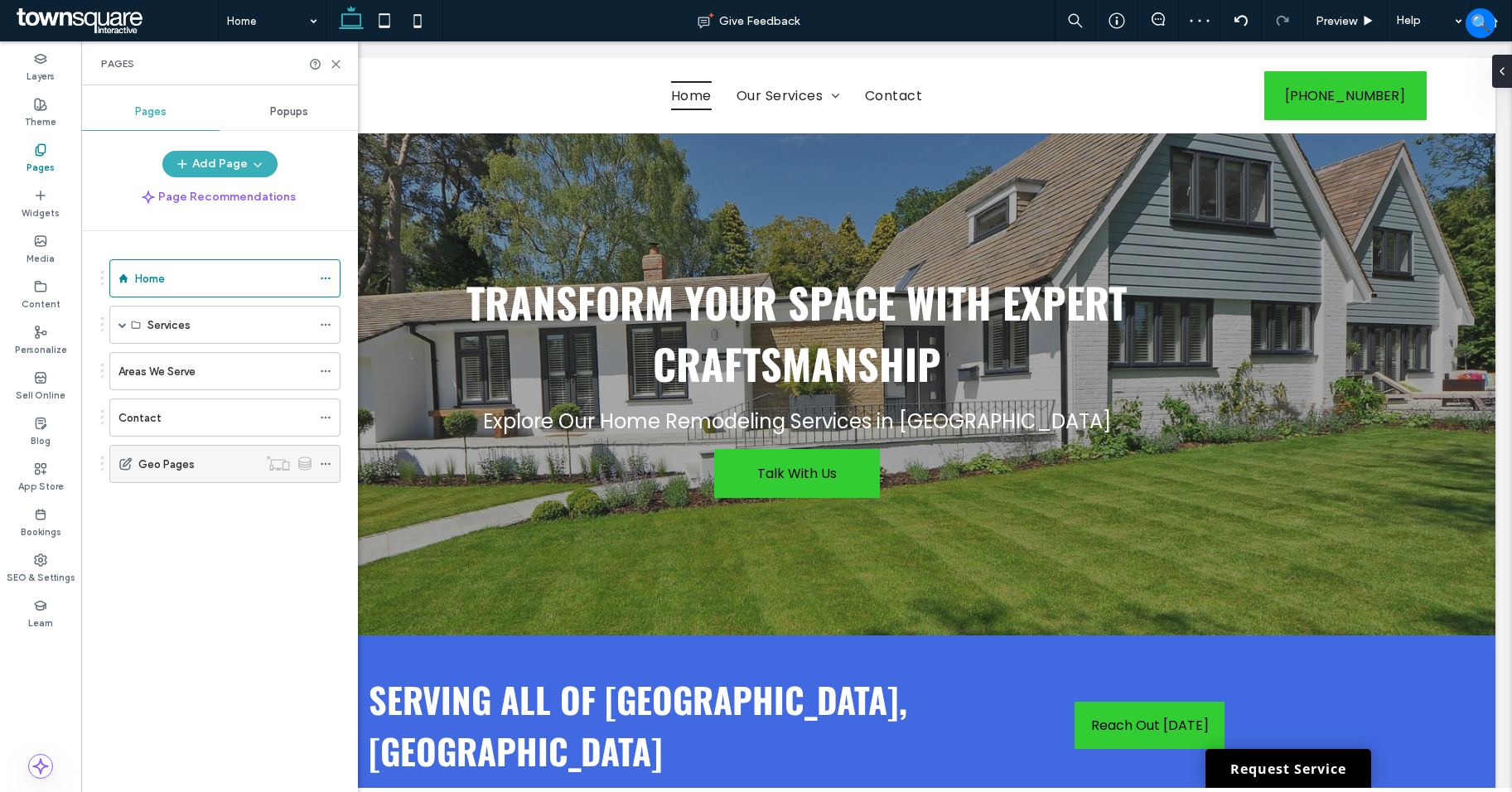
click at [320, 463] on icon at bounding box center [325, 464] width 11 height 11
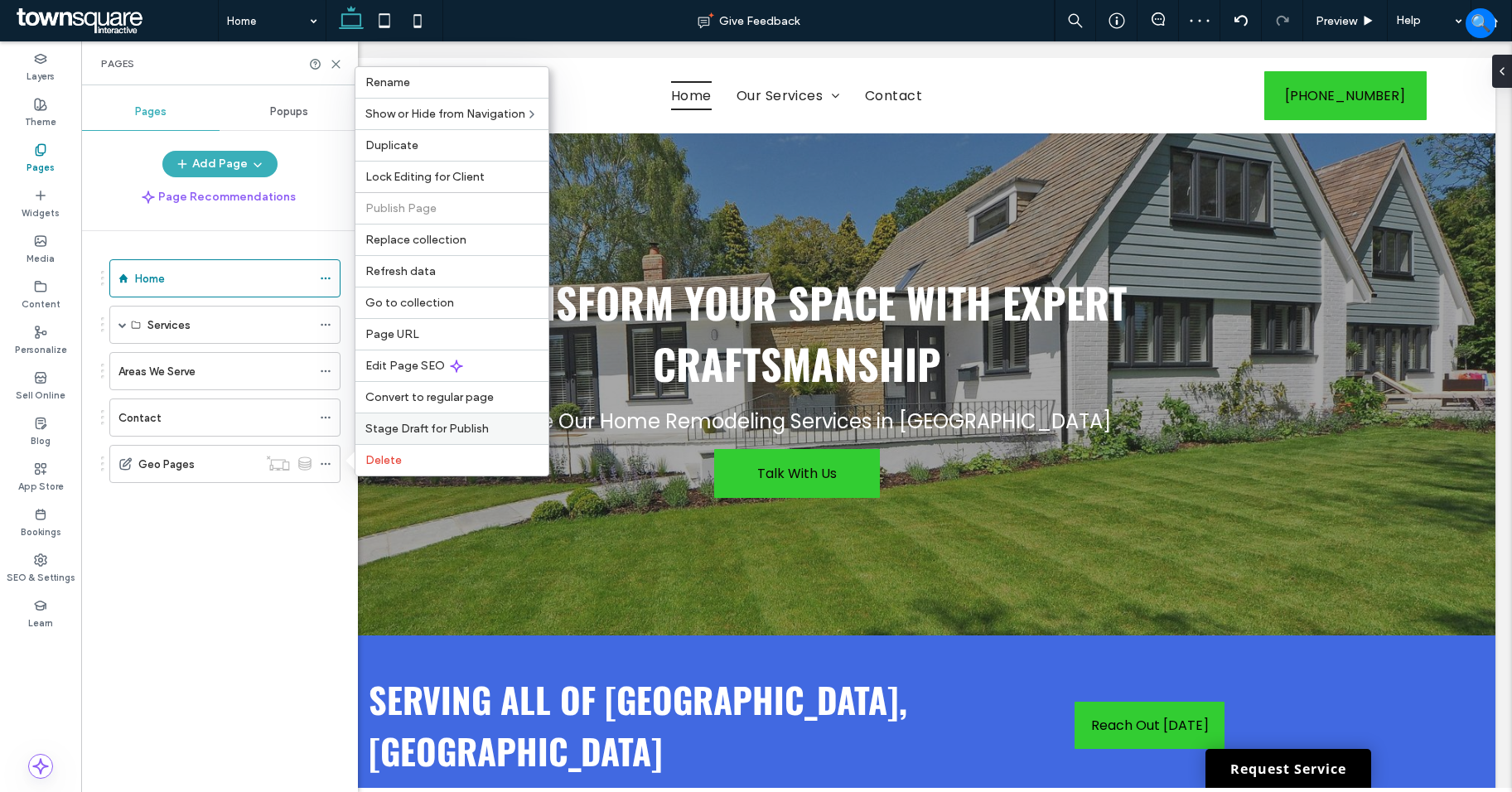
click at [402, 432] on span "Stage Draft for Publish" at bounding box center [427, 429] width 123 height 14
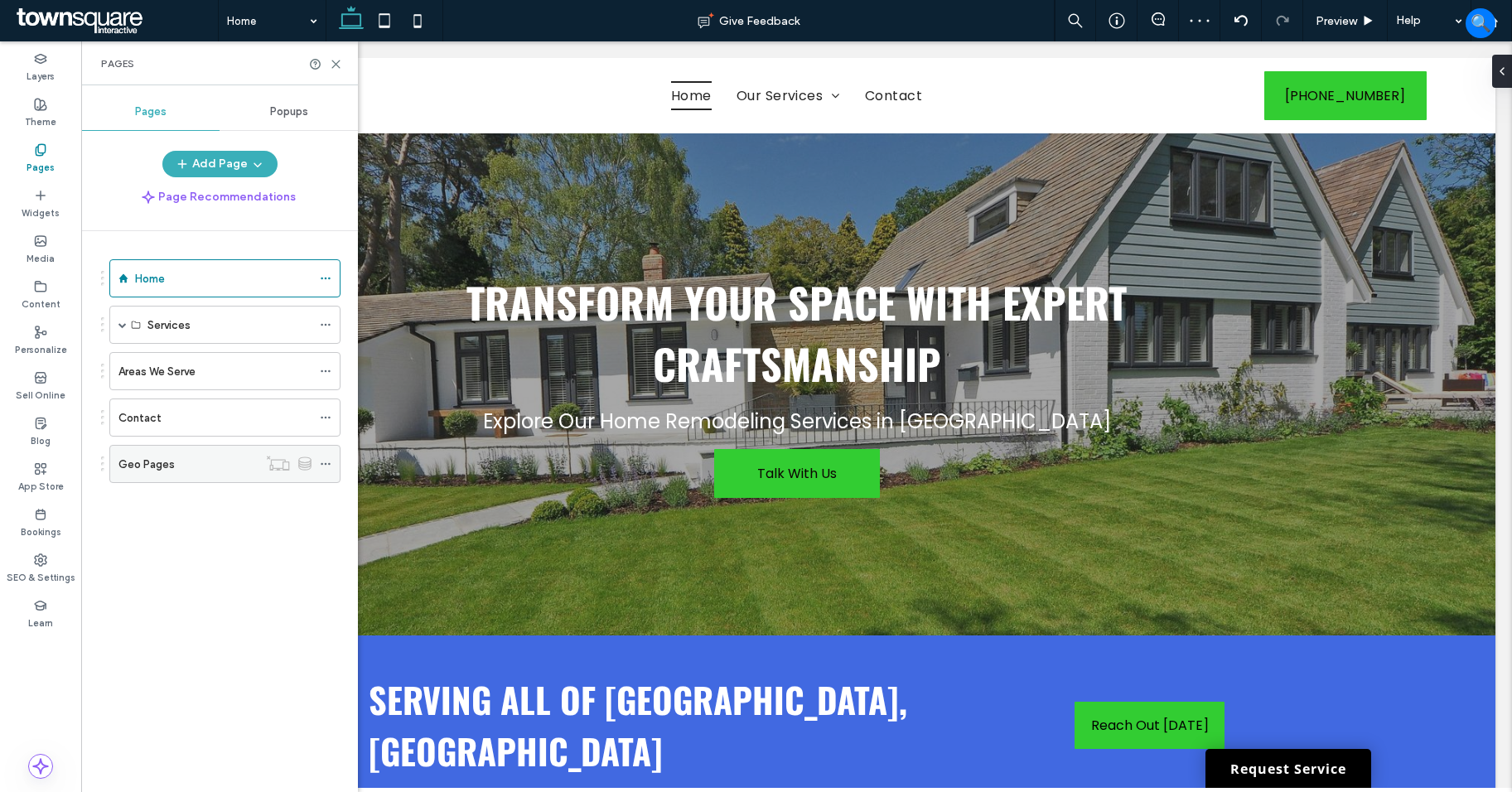
click at [326, 465] on icon at bounding box center [325, 464] width 11 height 11
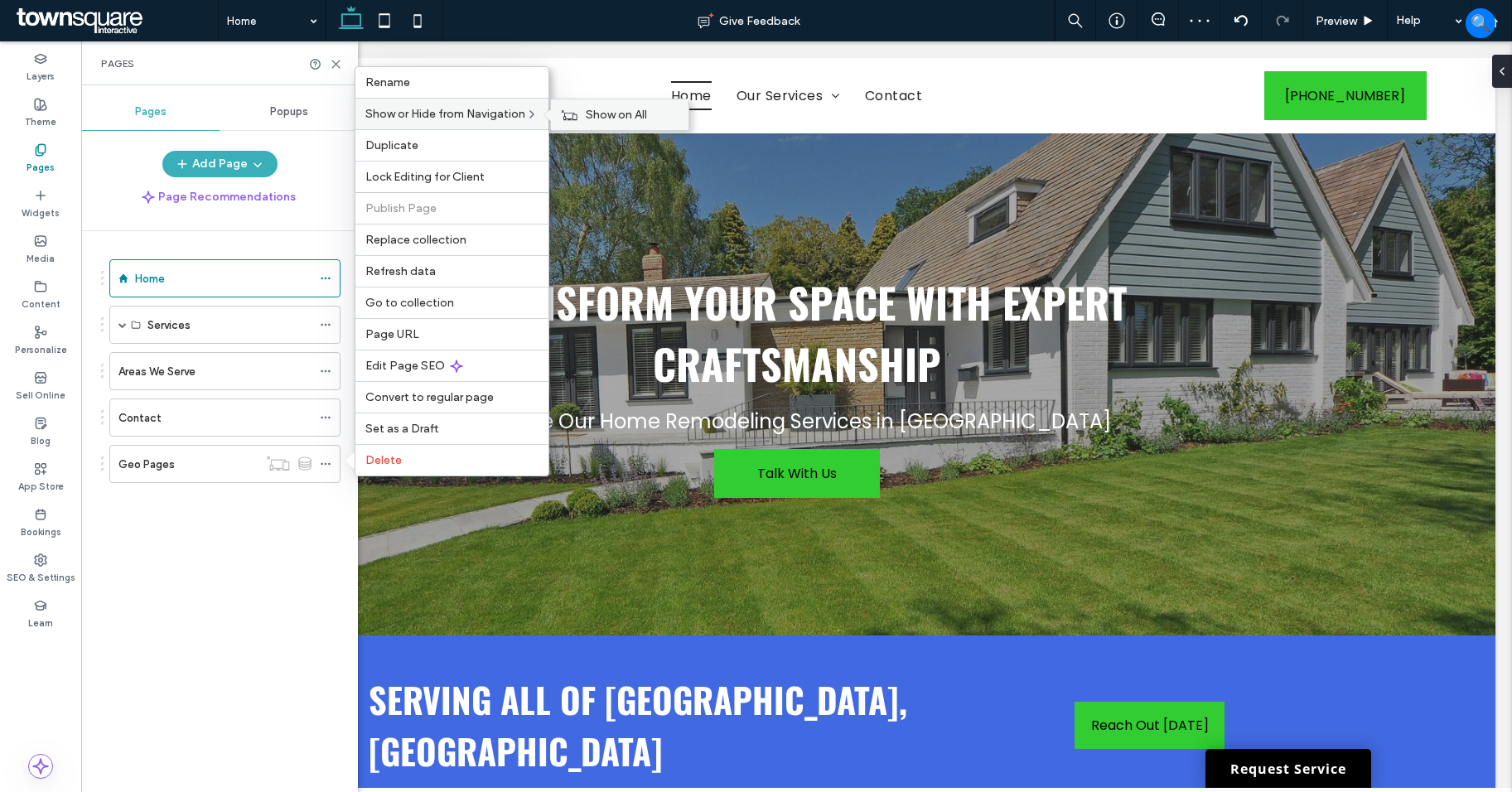
click at [576, 112] on icon at bounding box center [568, 115] width 16 height 11
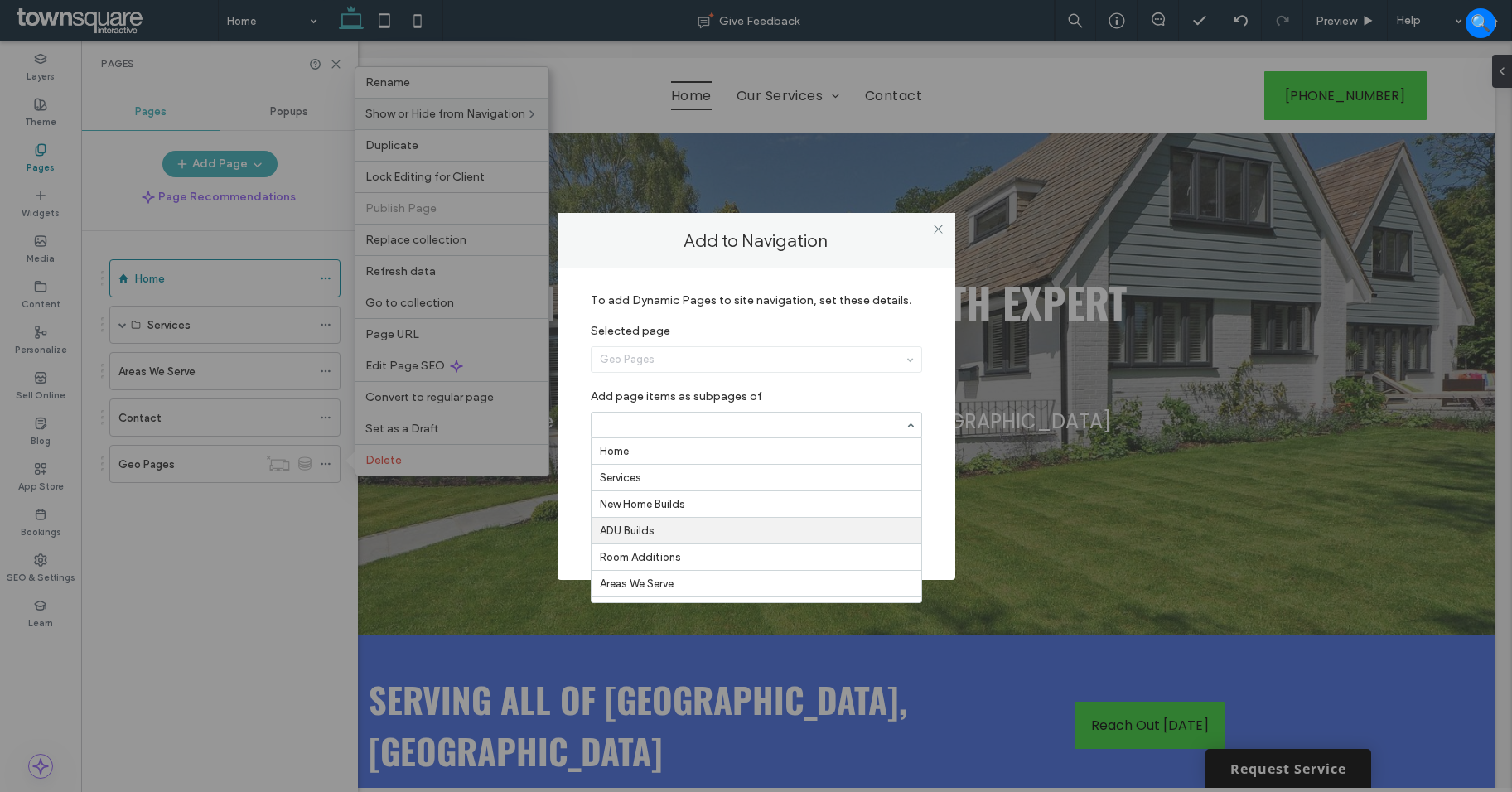
scroll to position [21, 0]
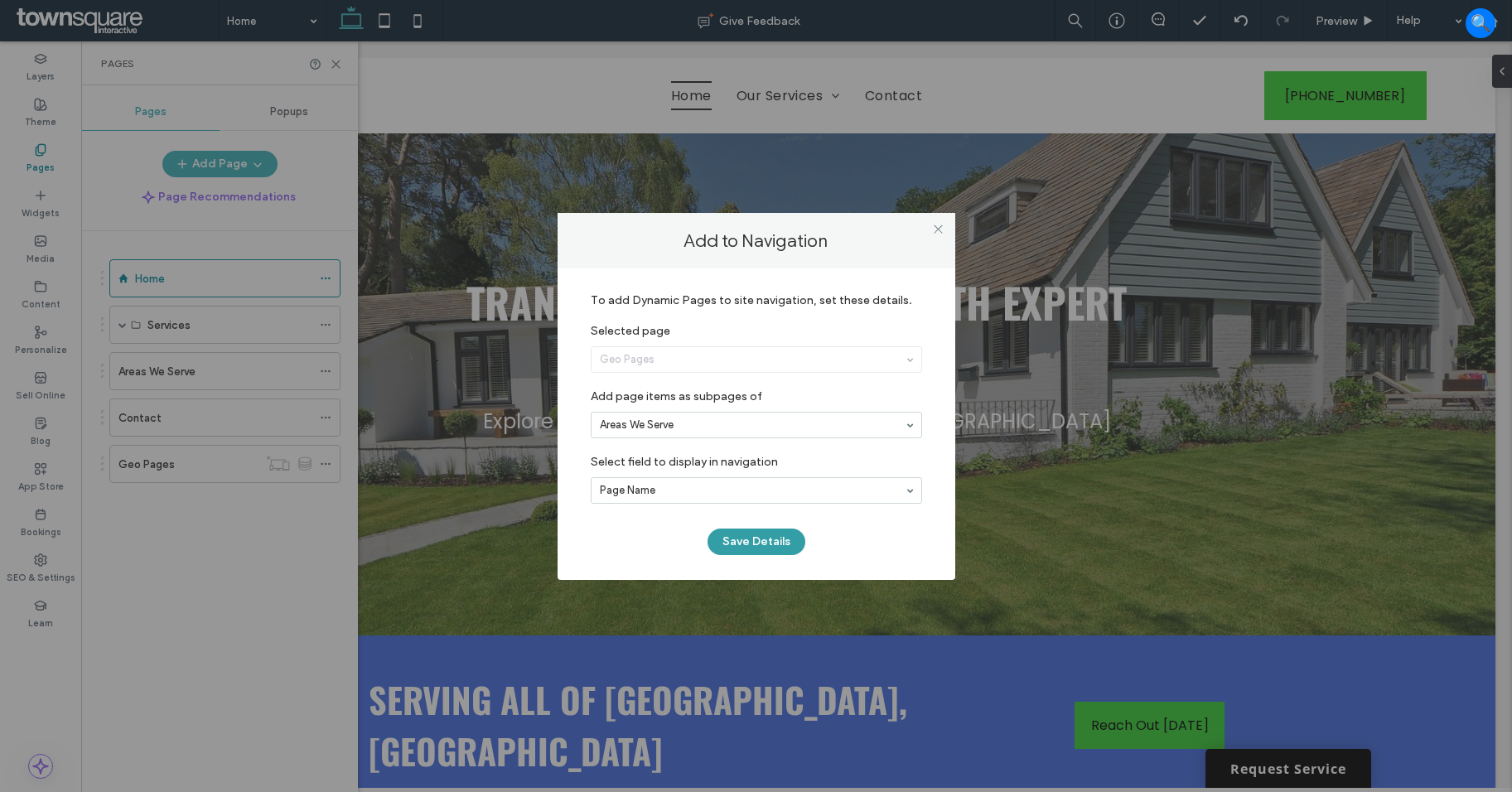
click at [731, 536] on button "Save Details" at bounding box center [756, 542] width 98 height 27
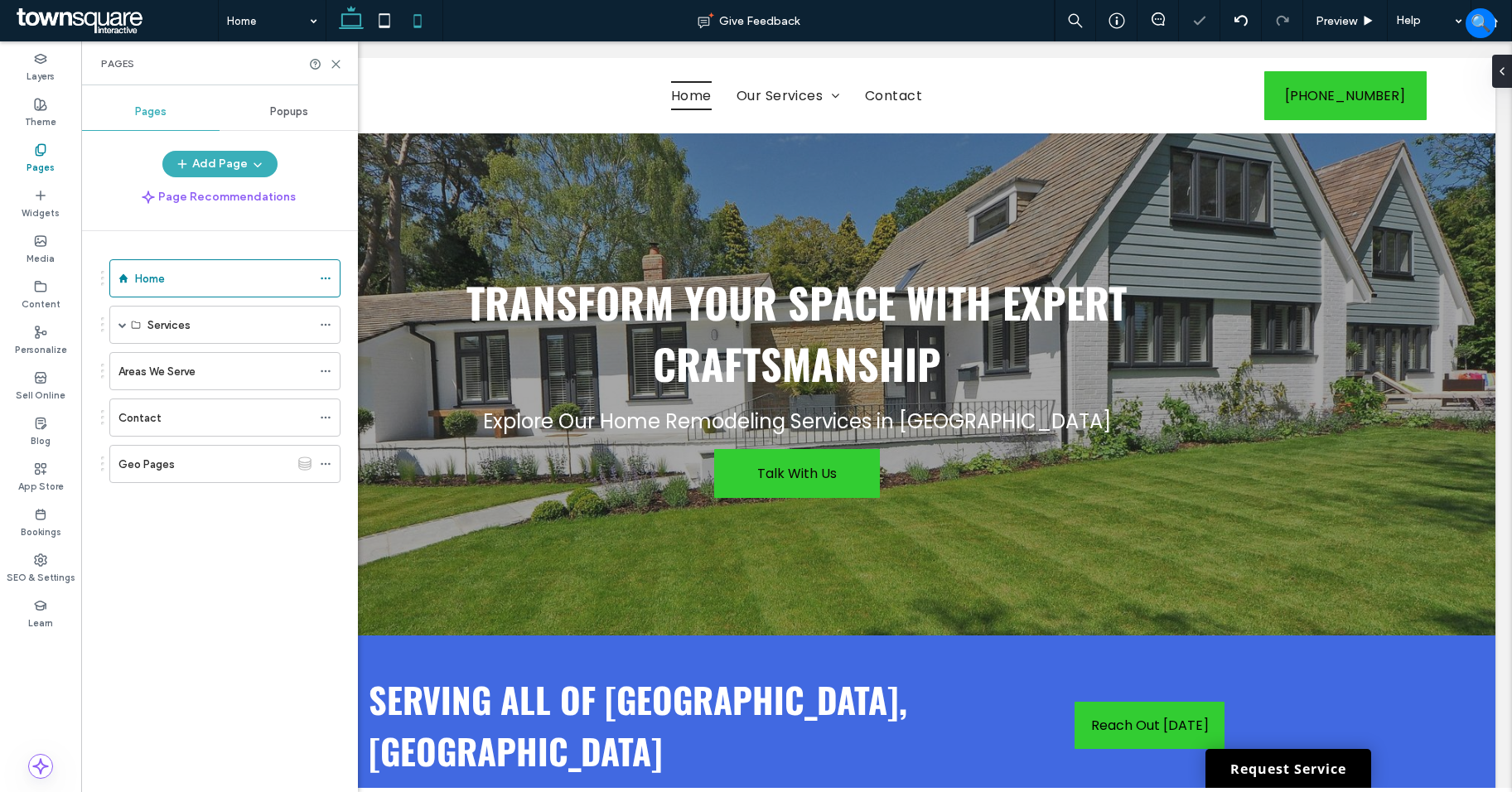
click at [412, 20] on icon at bounding box center [417, 20] width 33 height 33
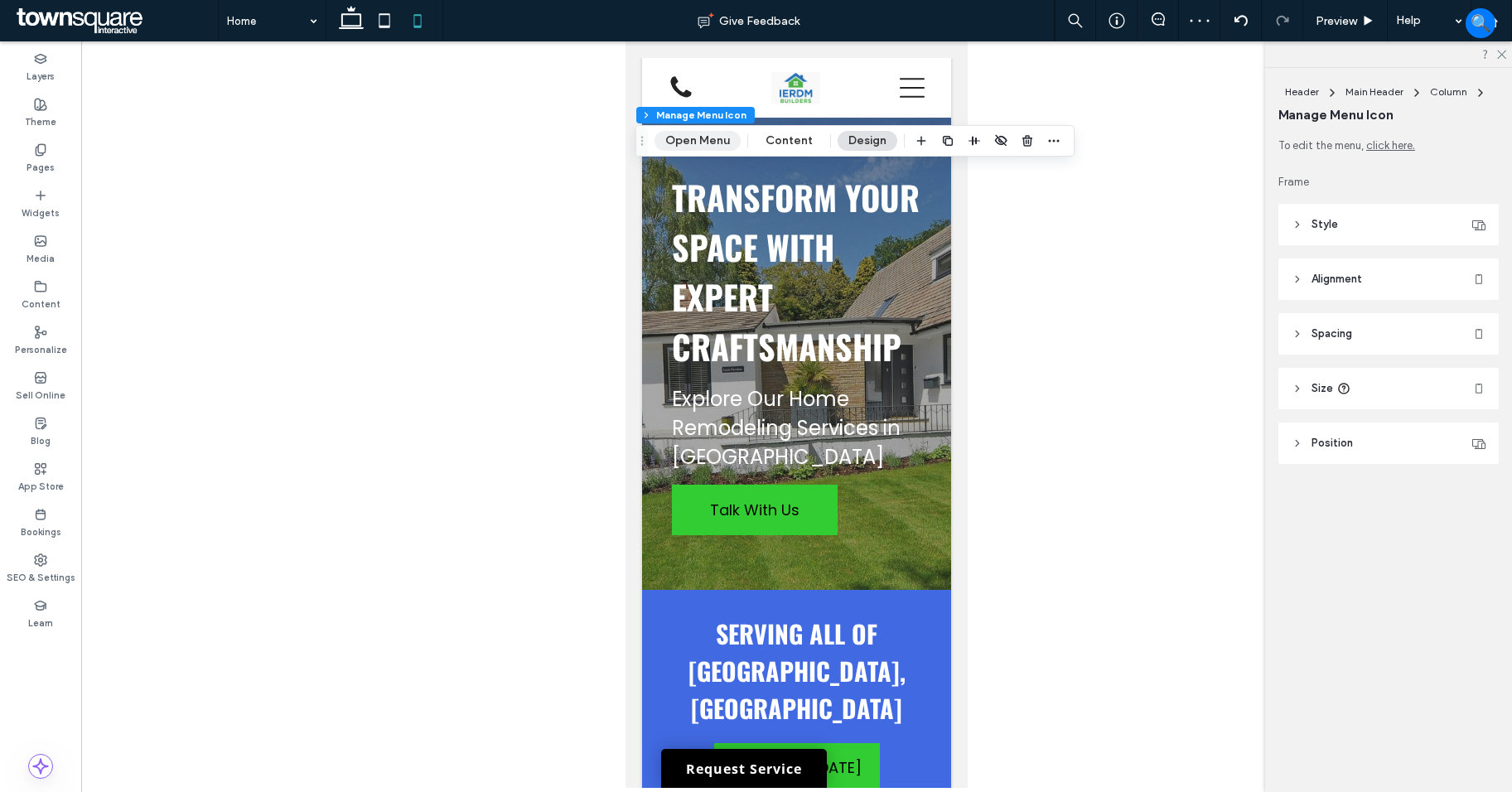
click at [683, 139] on button "Open Menu" at bounding box center [697, 140] width 86 height 20
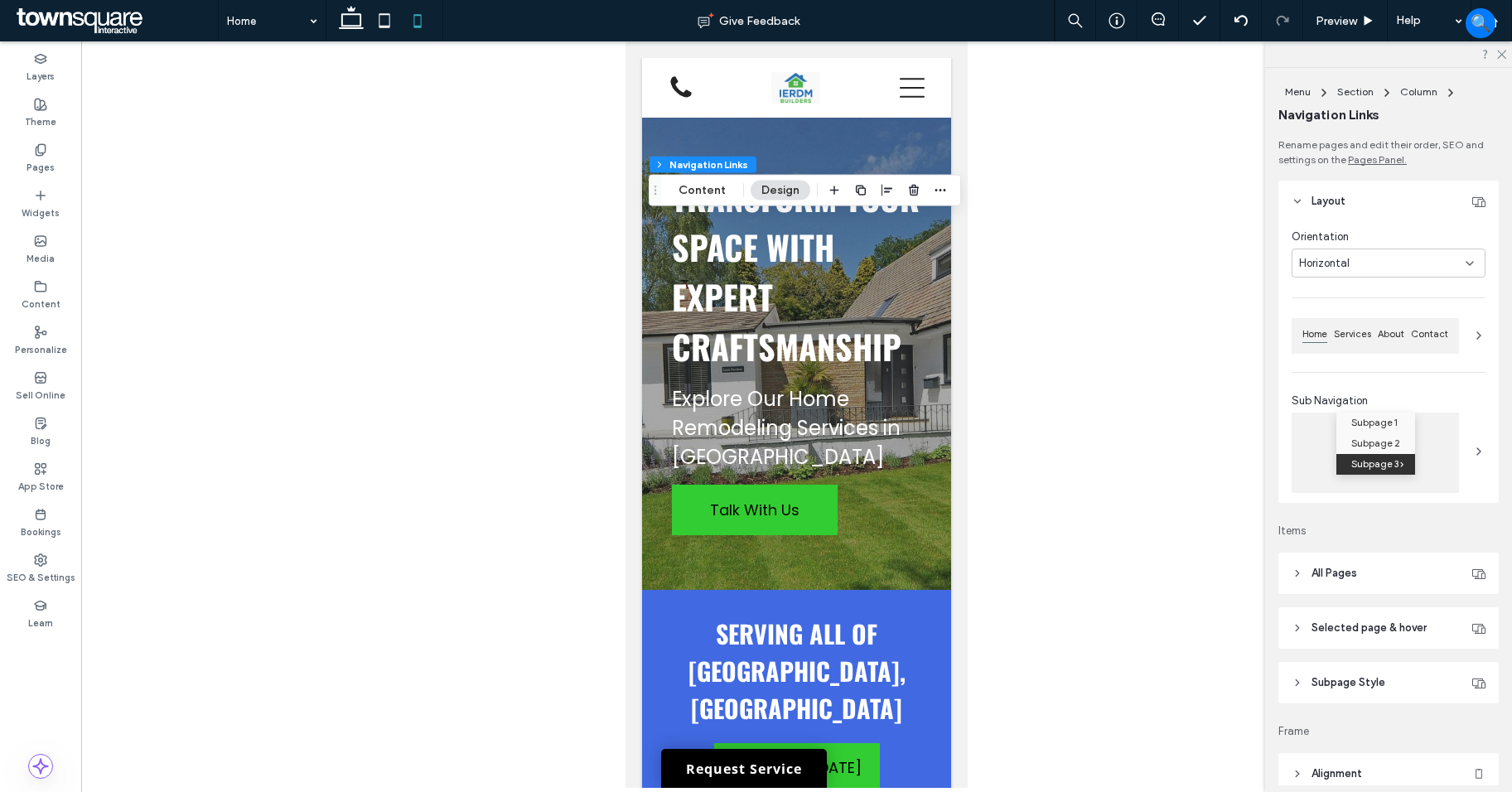
type input "***"
type input "****"
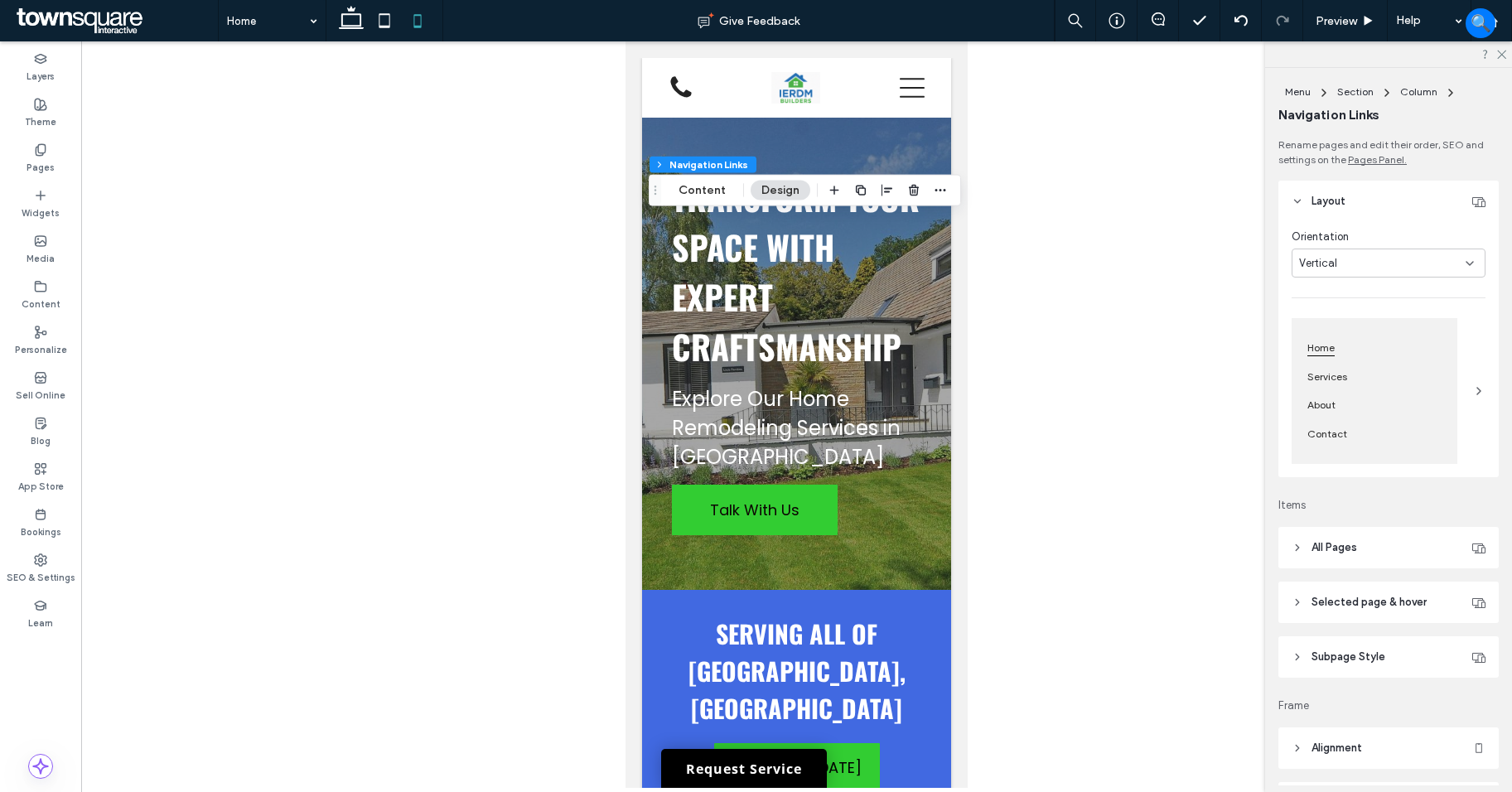
click at [1387, 653] on header "Subpage Style" at bounding box center [1389, 657] width 220 height 42
click at [357, 12] on icon at bounding box center [351, 20] width 33 height 33
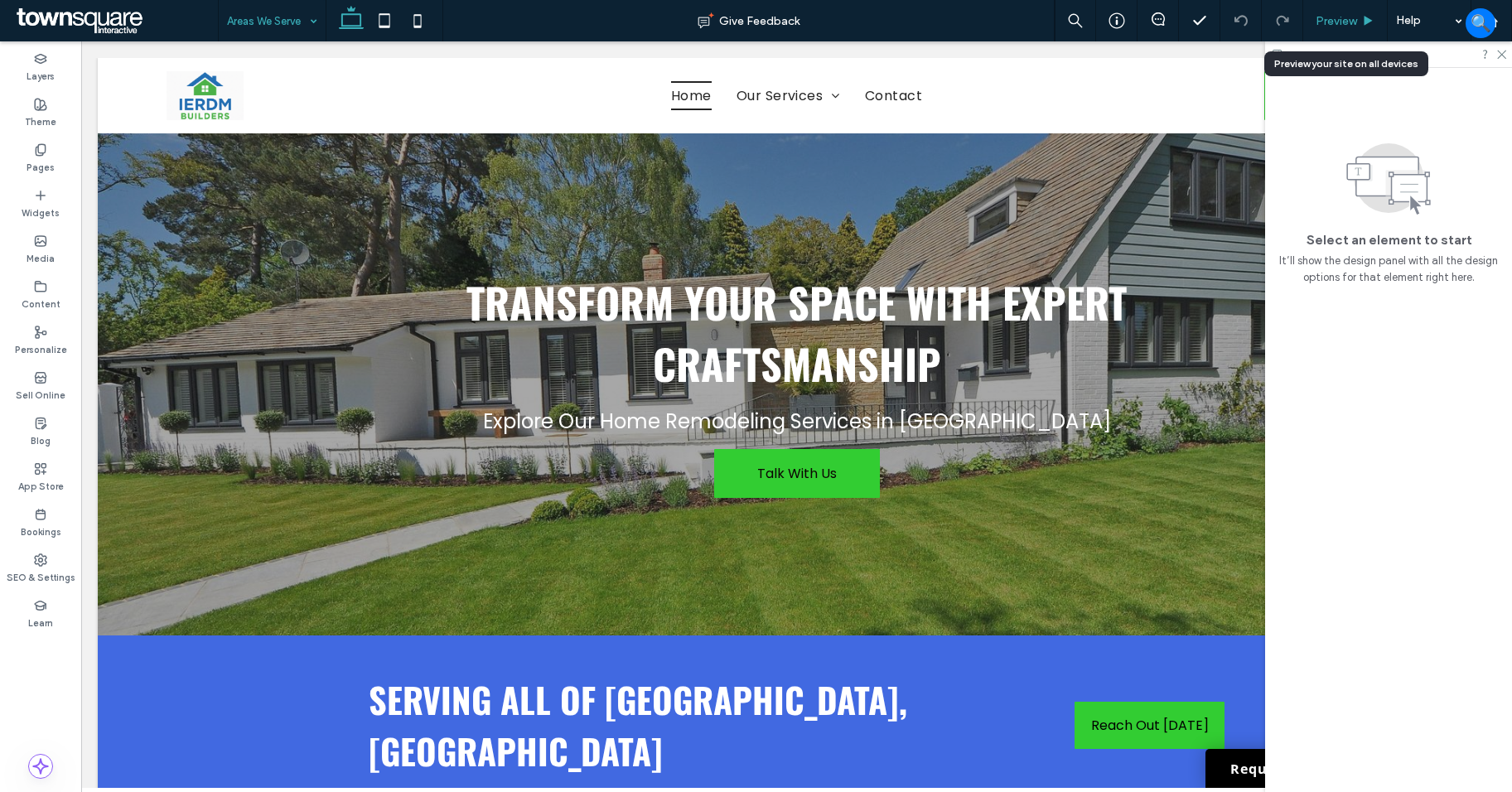
click at [1329, 12] on div "Preview" at bounding box center [1345, 21] width 84 height 42
click at [1339, 15] on span "Preview" at bounding box center [1337, 21] width 42 height 14
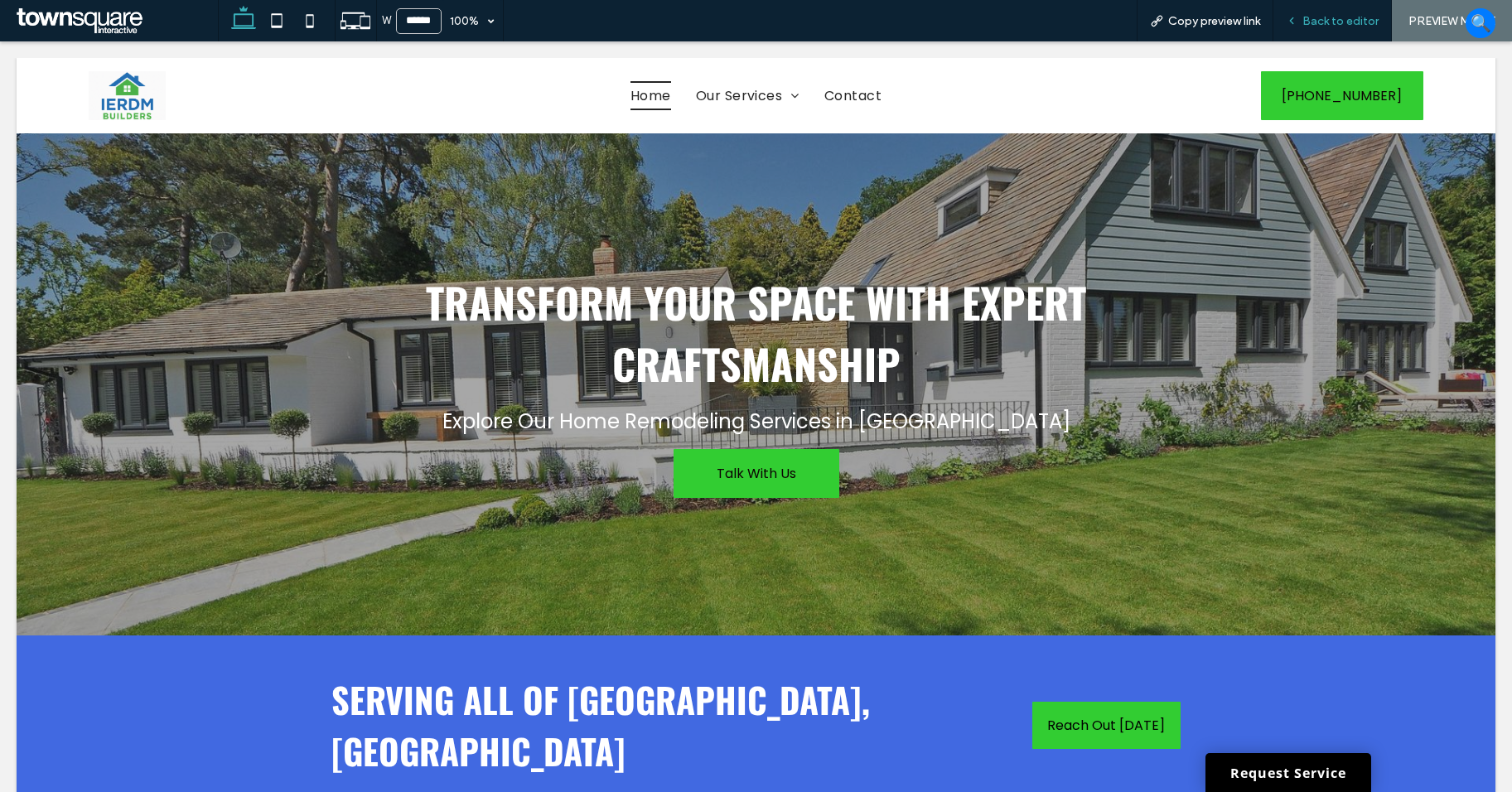
click at [1324, 20] on span "Back to editor" at bounding box center [1340, 21] width 76 height 14
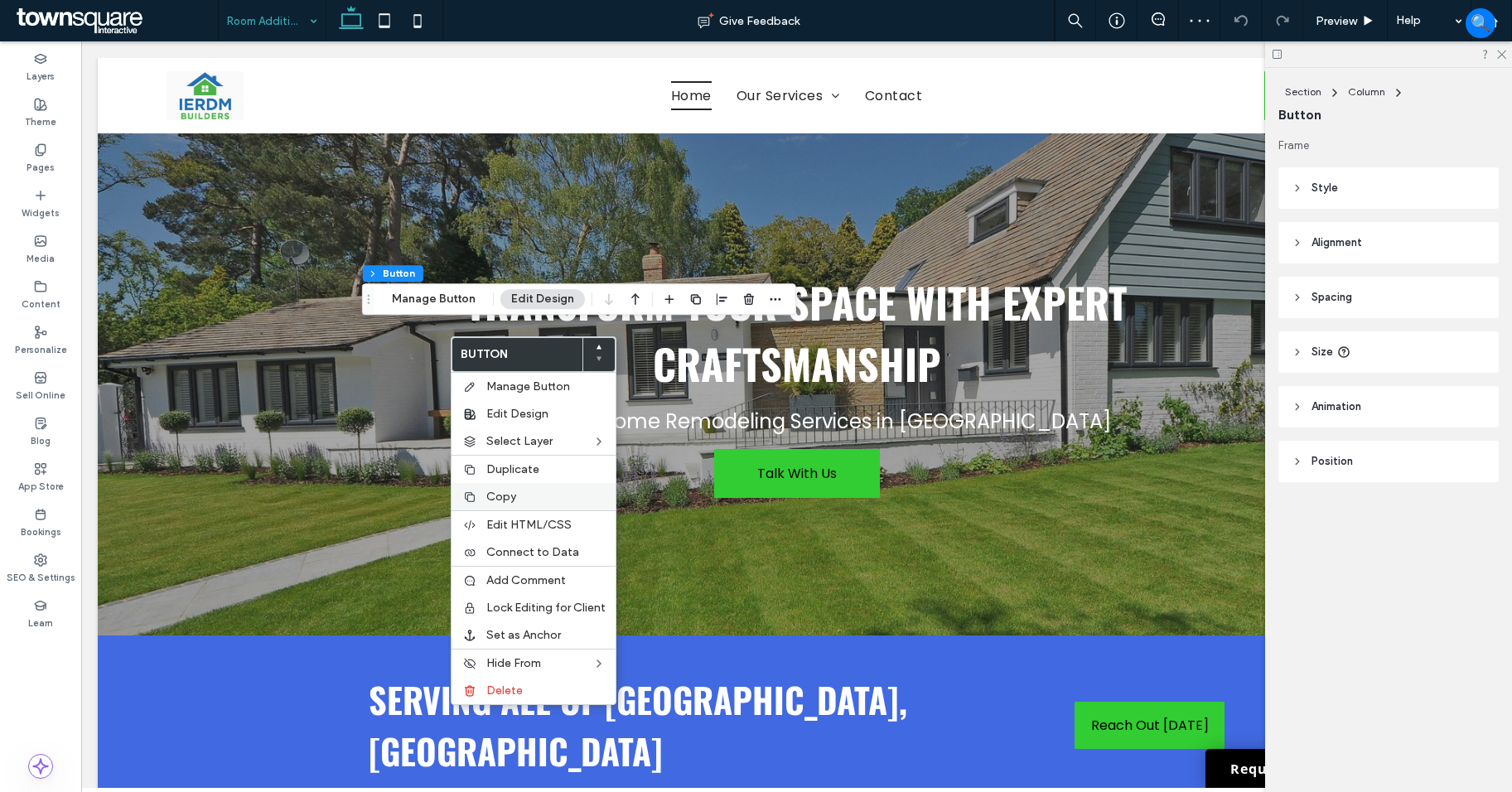
click at [531, 498] on label "Copy" at bounding box center [546, 496] width 120 height 14
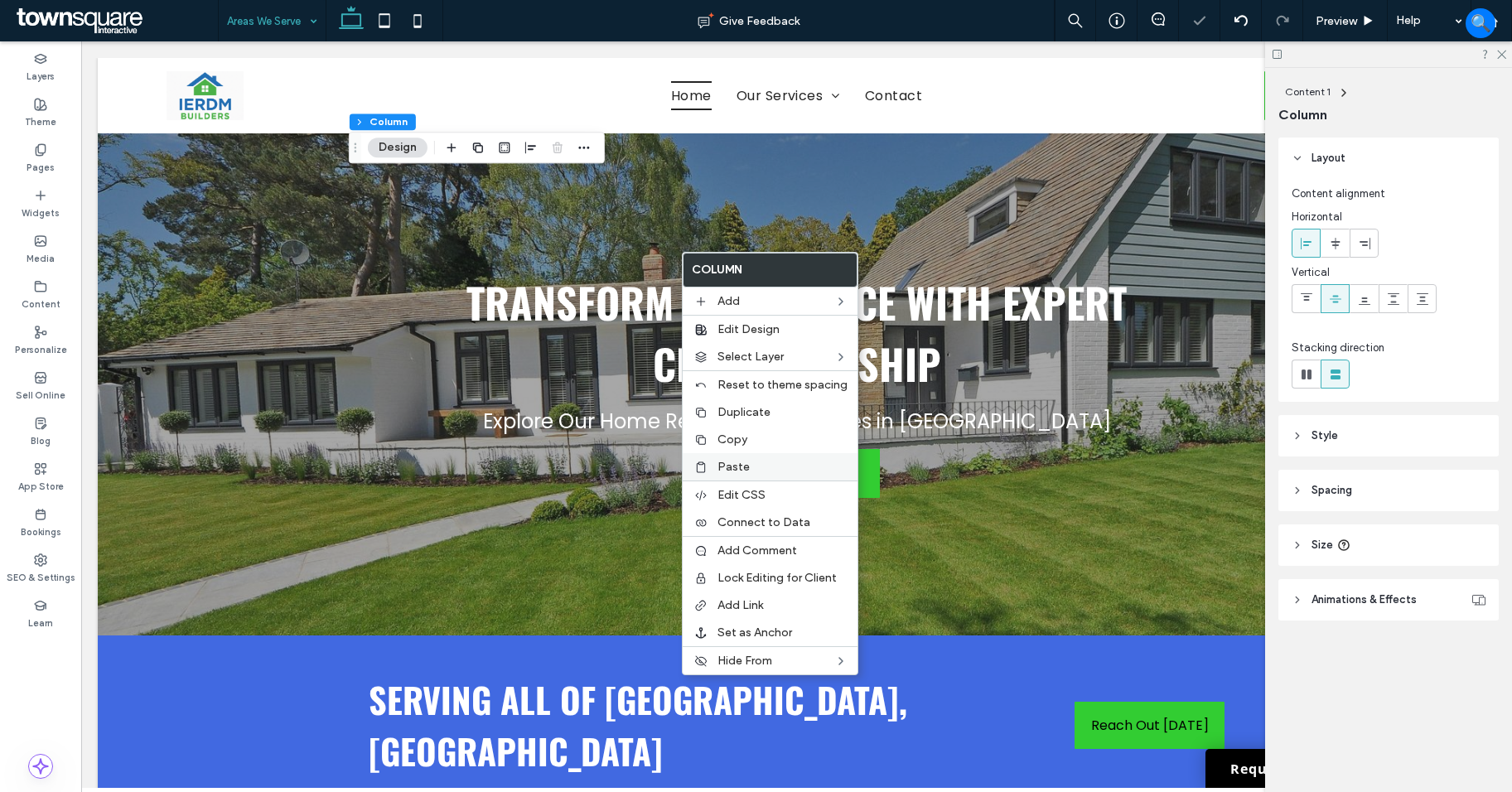
click at [794, 461] on label "Paste" at bounding box center [782, 467] width 130 height 14
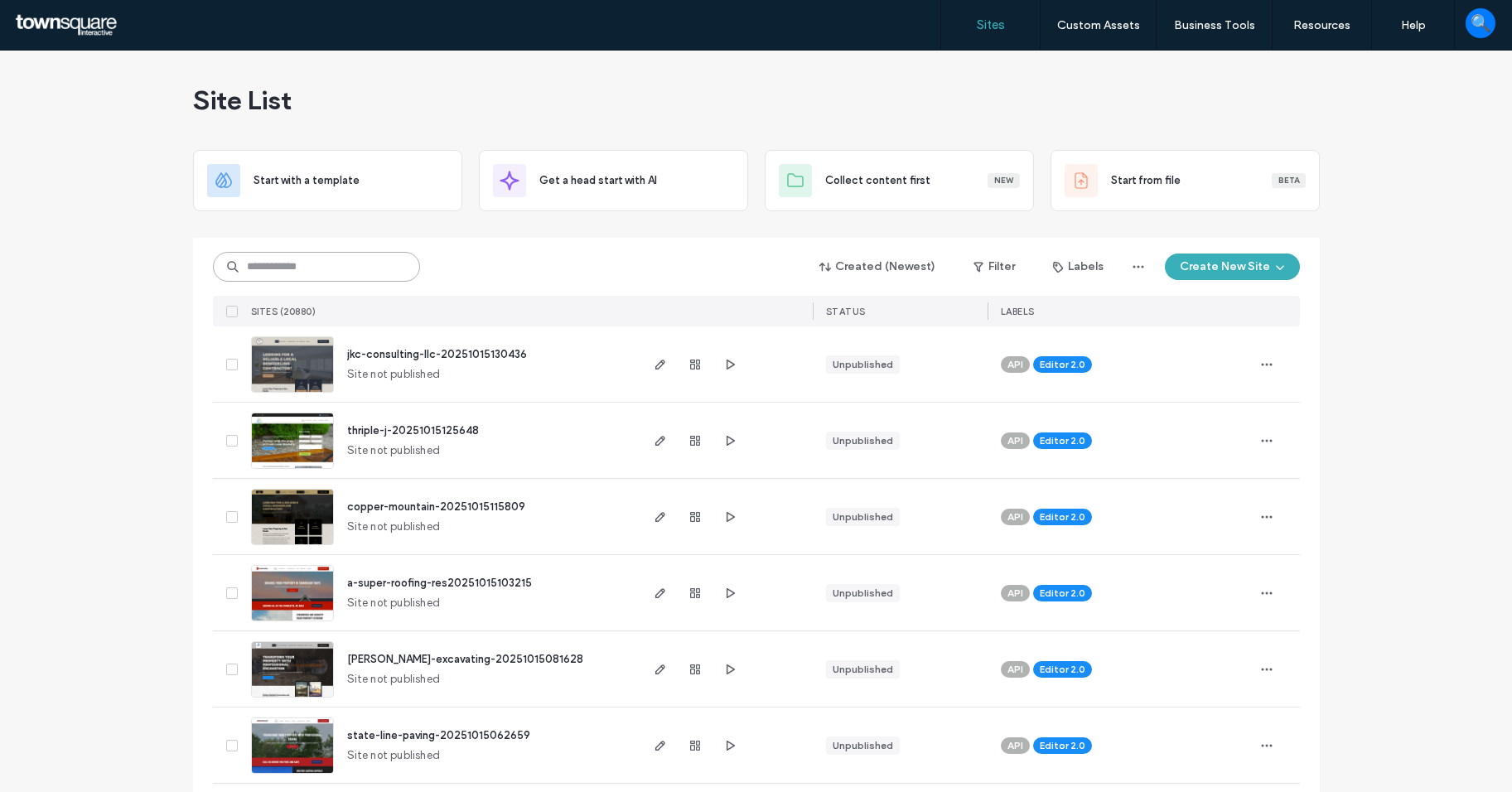
click at [305, 268] on input at bounding box center [316, 267] width 207 height 29
paste input "********"
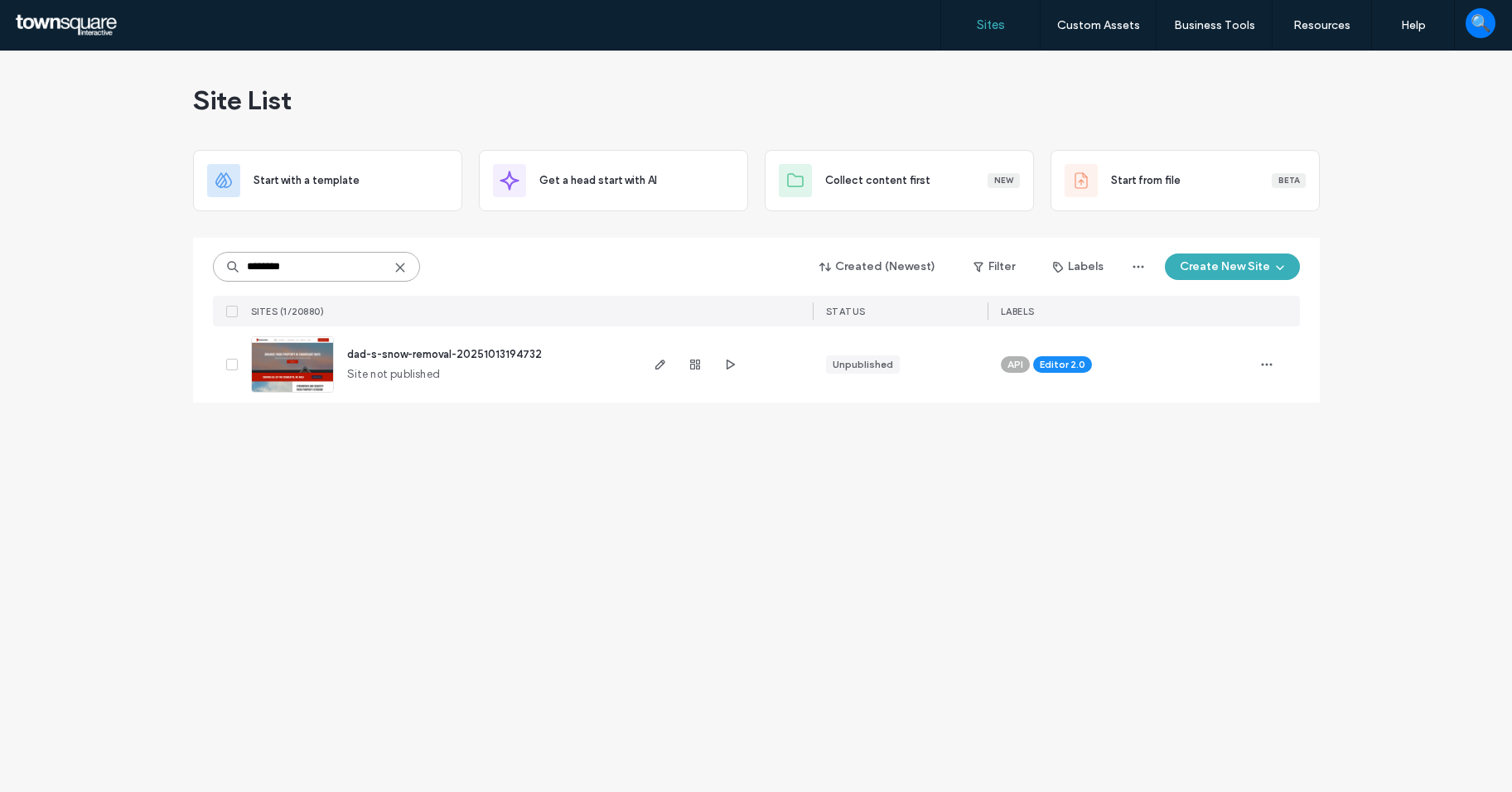
type input "********"
click at [302, 360] on img at bounding box center [293, 393] width 82 height 113
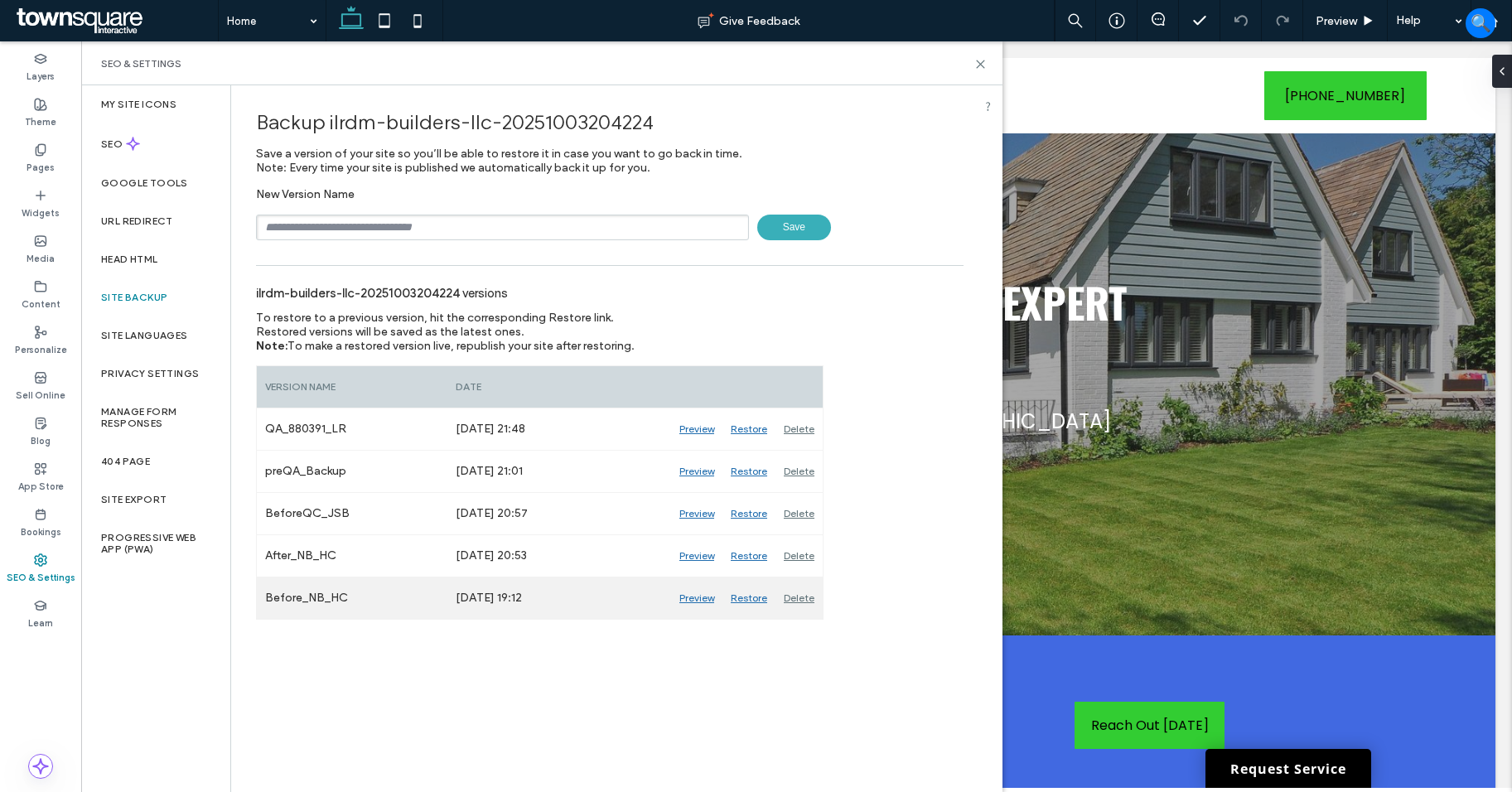
click at [702, 597] on div "Preview" at bounding box center [696, 599] width 51 height 42
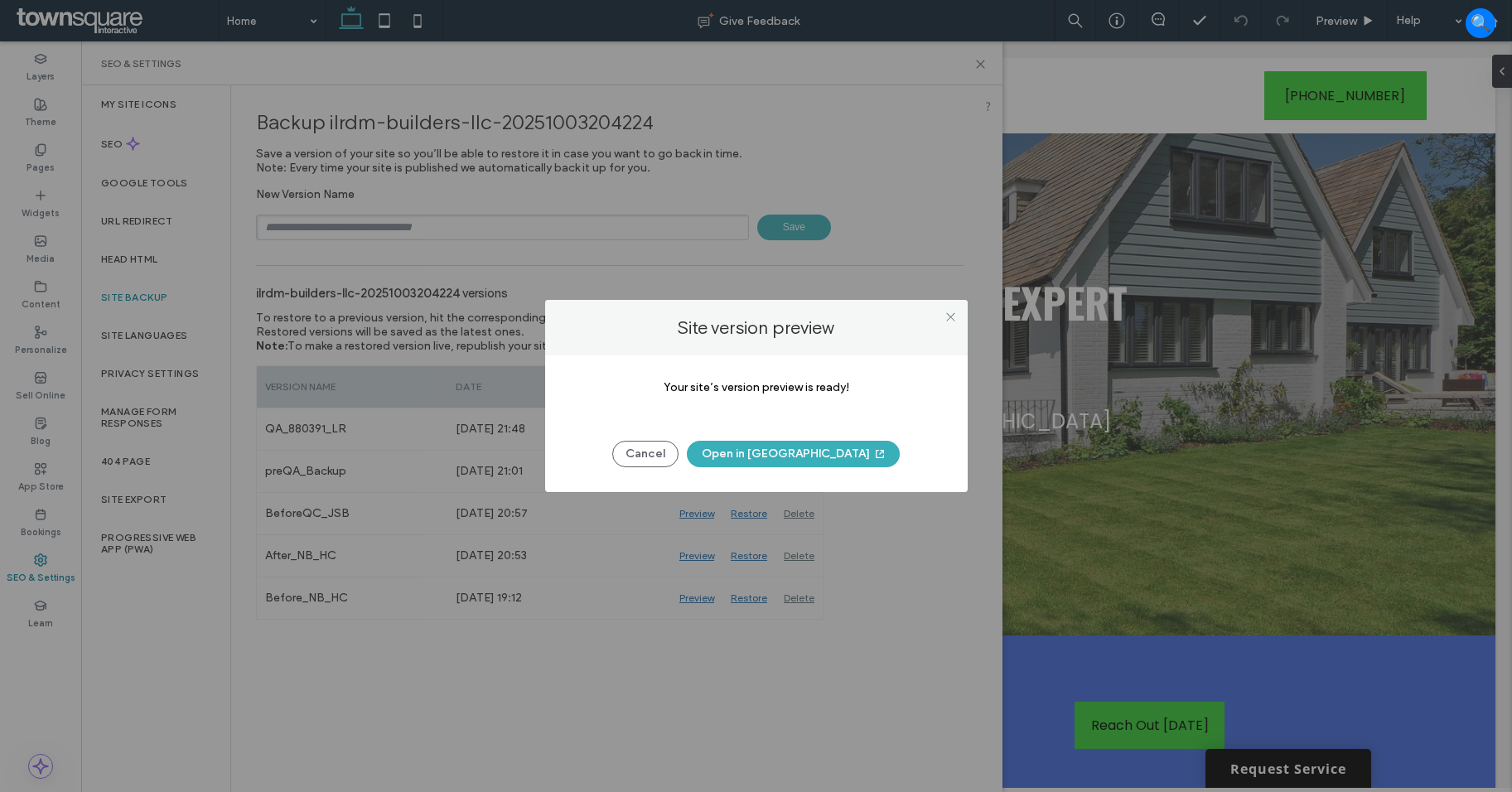
click at [767, 454] on button "Open in New Tab" at bounding box center [793, 454] width 212 height 27
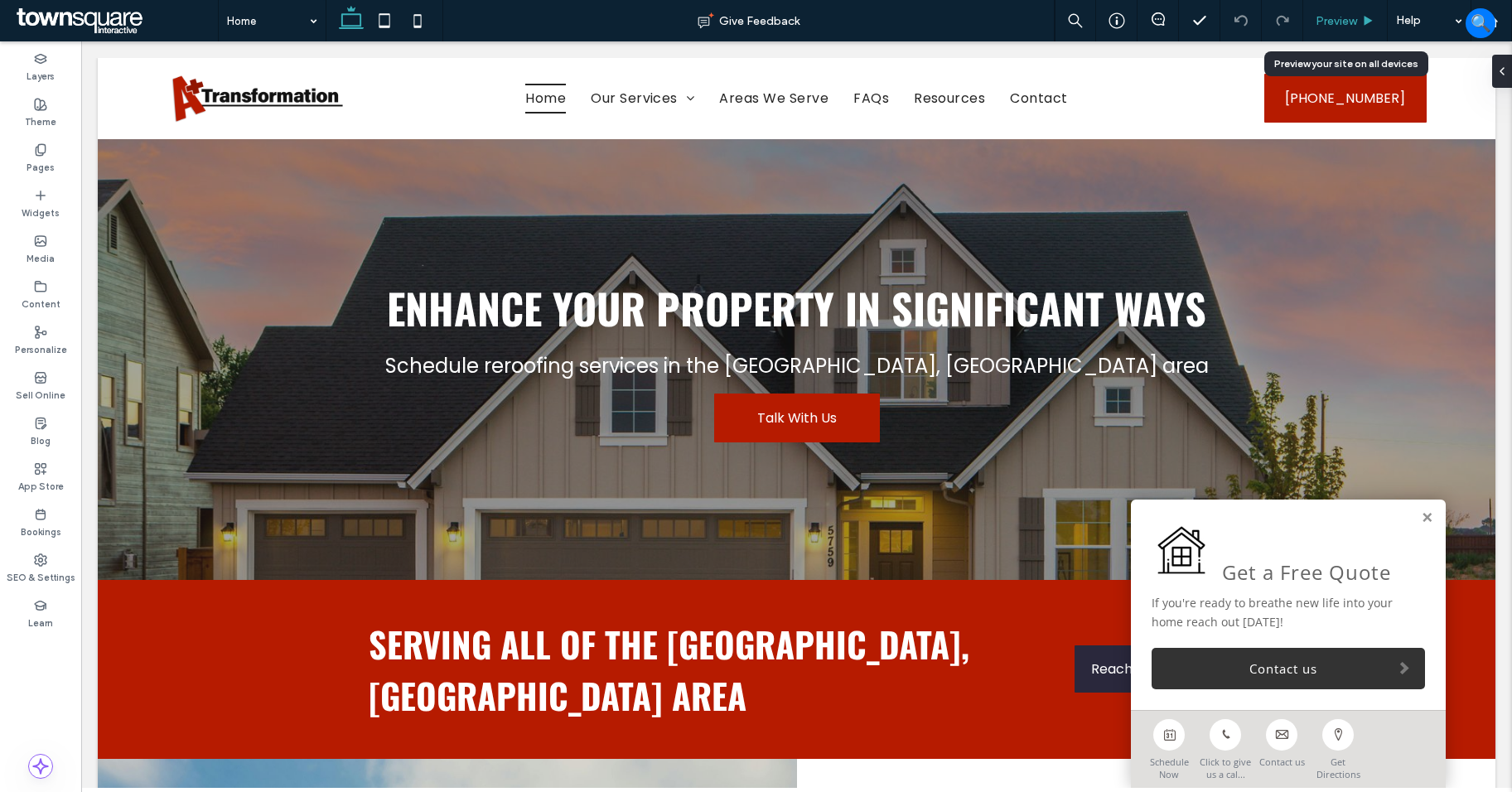
click at [1341, 14] on span "Preview" at bounding box center [1337, 21] width 42 height 14
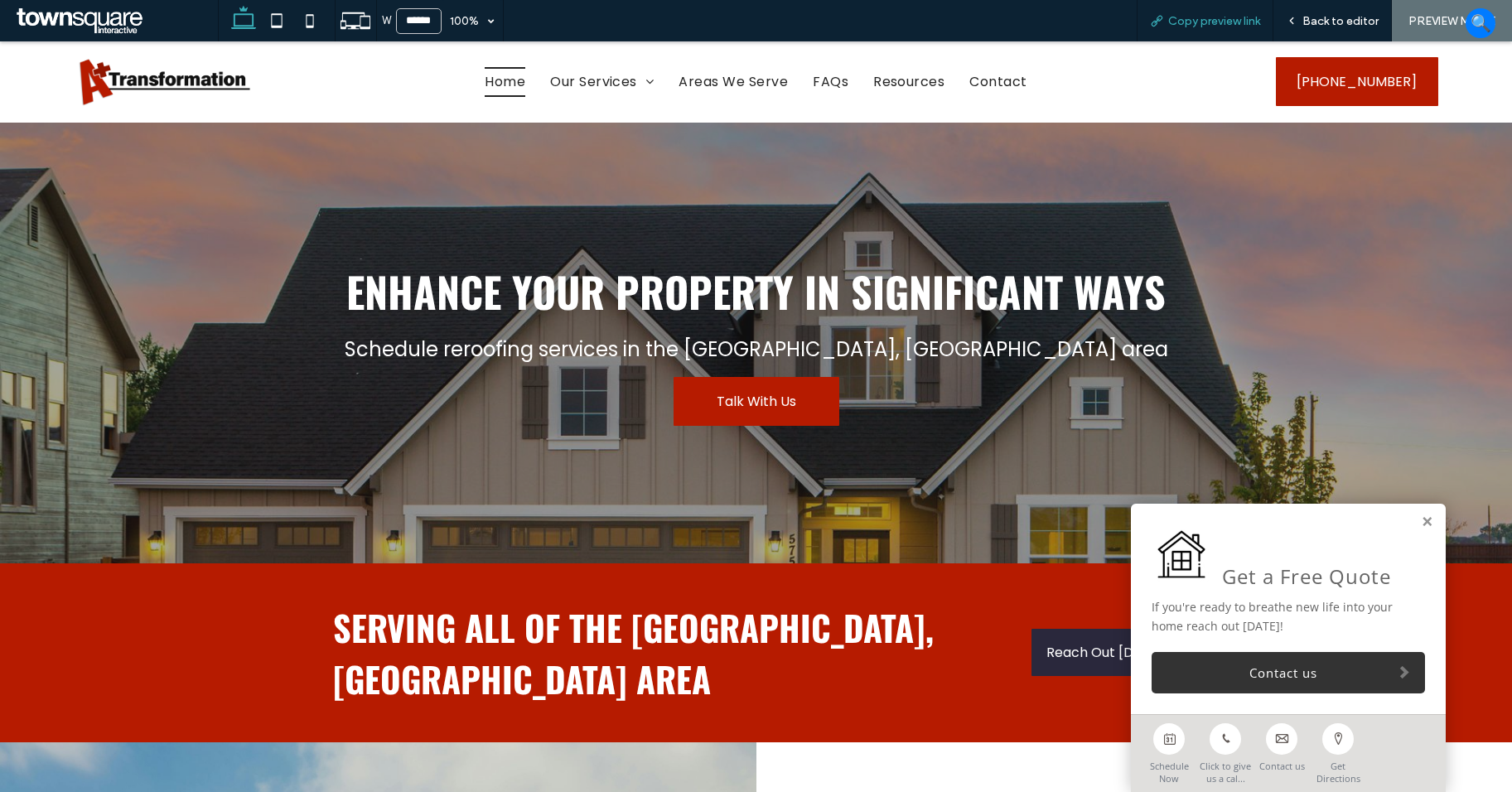
click at [1231, 28] on div "Copy preview link" at bounding box center [1205, 21] width 137 height 42
click at [1201, 22] on span "Copy preview link" at bounding box center [1213, 21] width 92 height 14
click at [1328, 28] on div "Back to editor" at bounding box center [1332, 21] width 119 height 42
click at [1305, 22] on span "Back to editor" at bounding box center [1340, 21] width 76 height 14
